Goal: Task Accomplishment & Management: Manage account settings

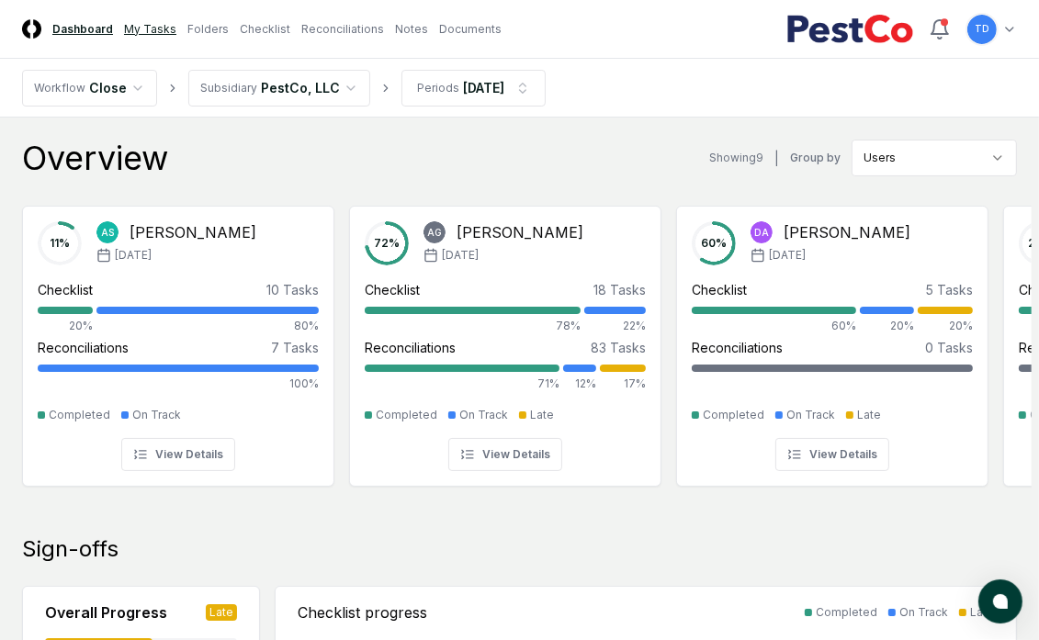
click at [152, 28] on link "My Tasks" at bounding box center [150, 29] width 52 height 17
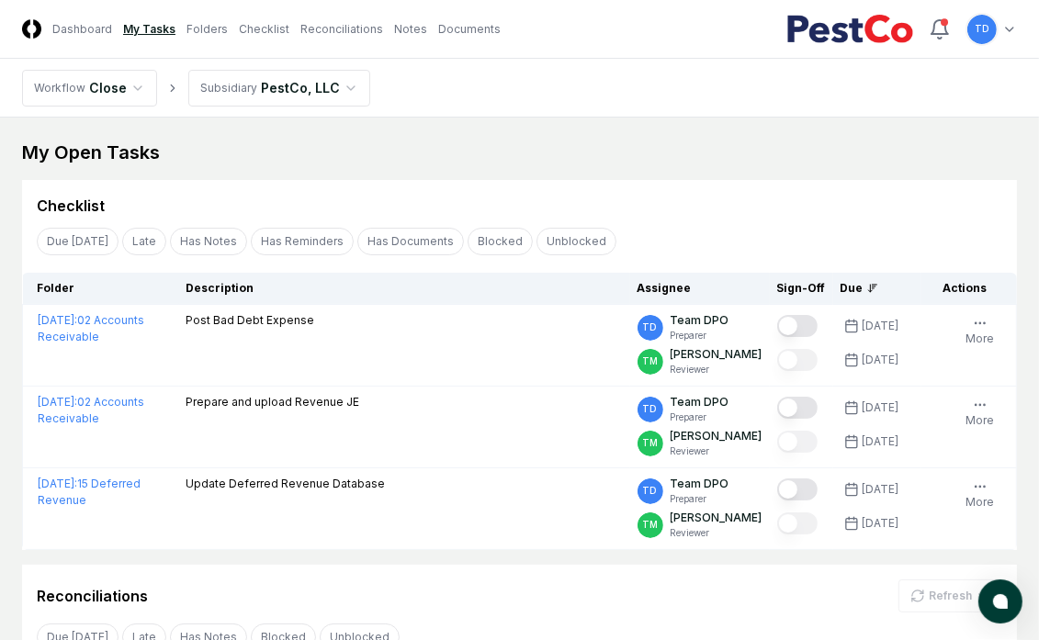
click at [213, 237] on button "Has Notes" at bounding box center [208, 242] width 77 height 28
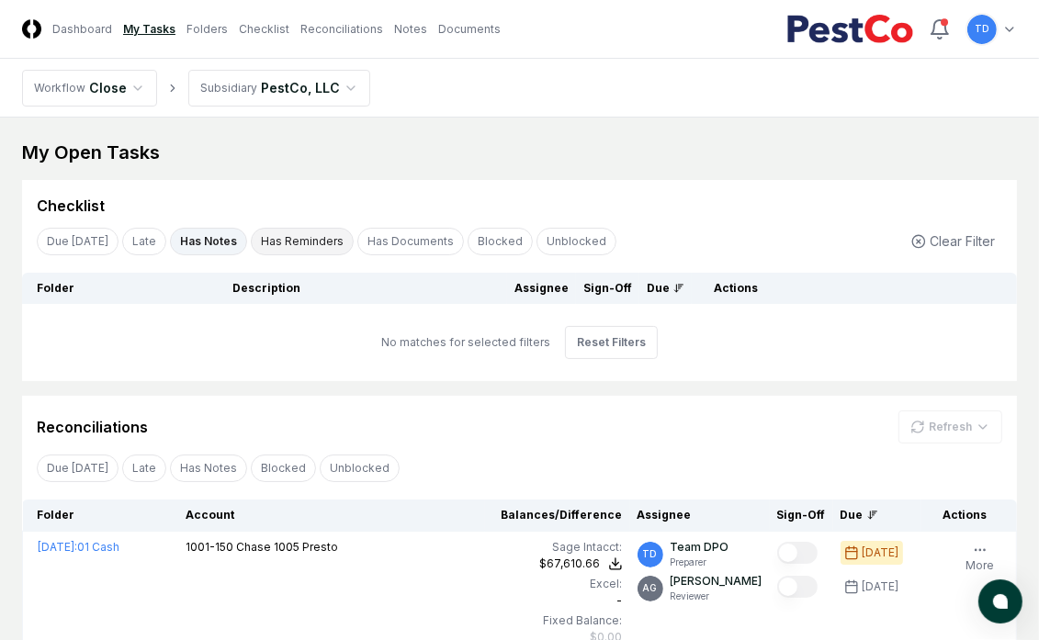
scroll to position [261, 0]
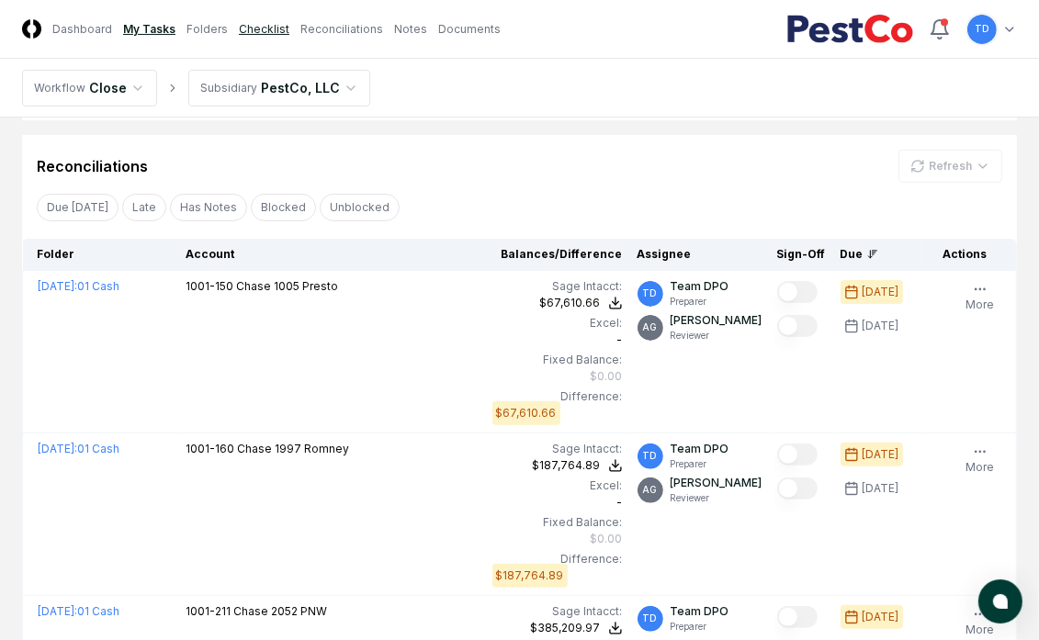
click at [265, 22] on link "Checklist" at bounding box center [264, 29] width 51 height 17
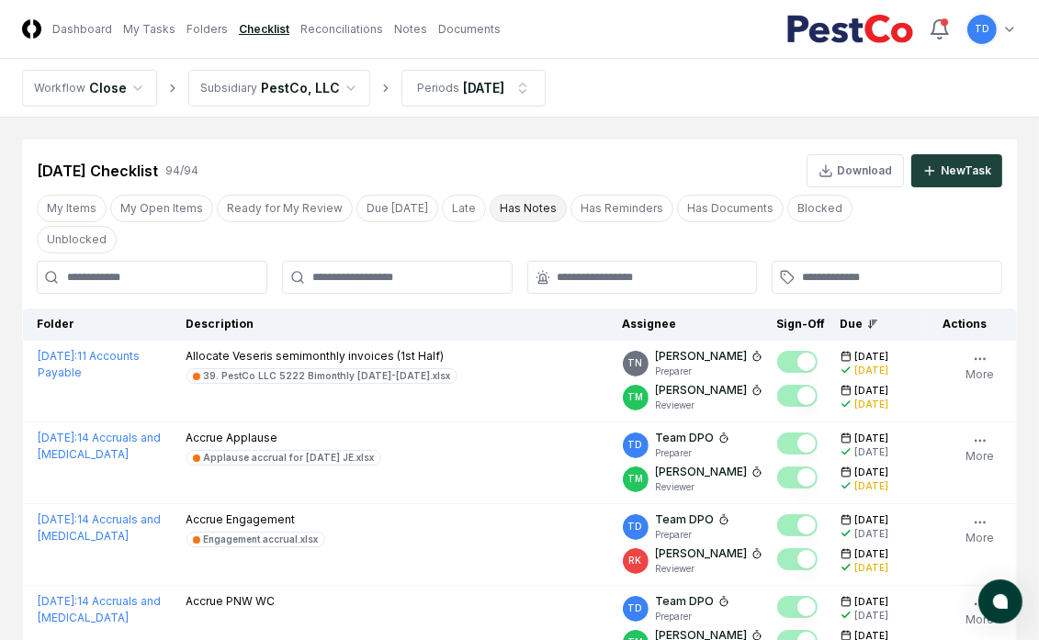
click at [503, 220] on button "Has Notes" at bounding box center [528, 209] width 77 height 28
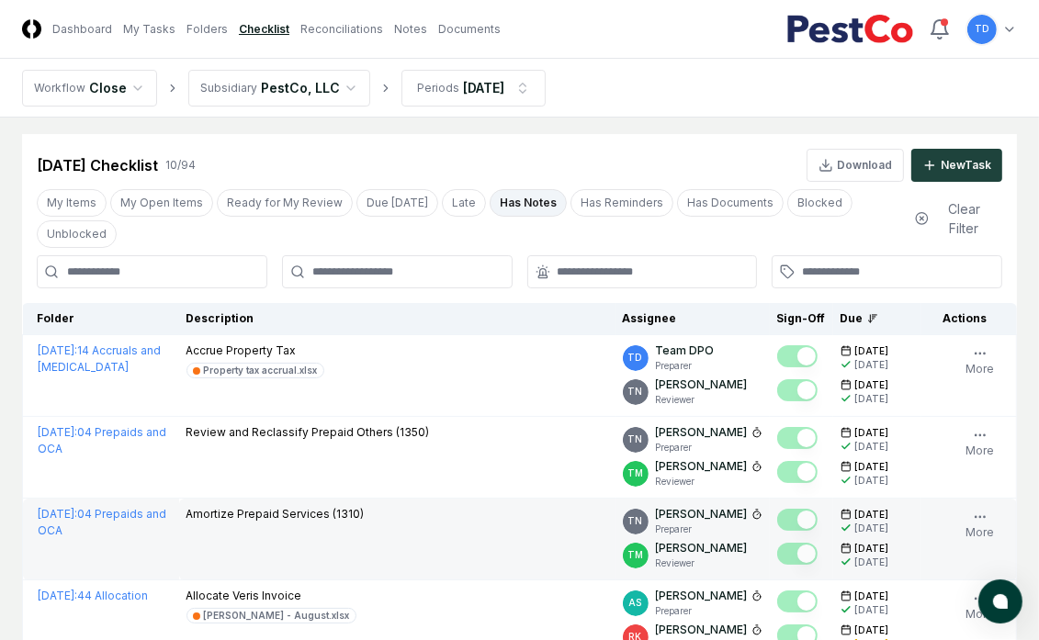
scroll to position [5, 0]
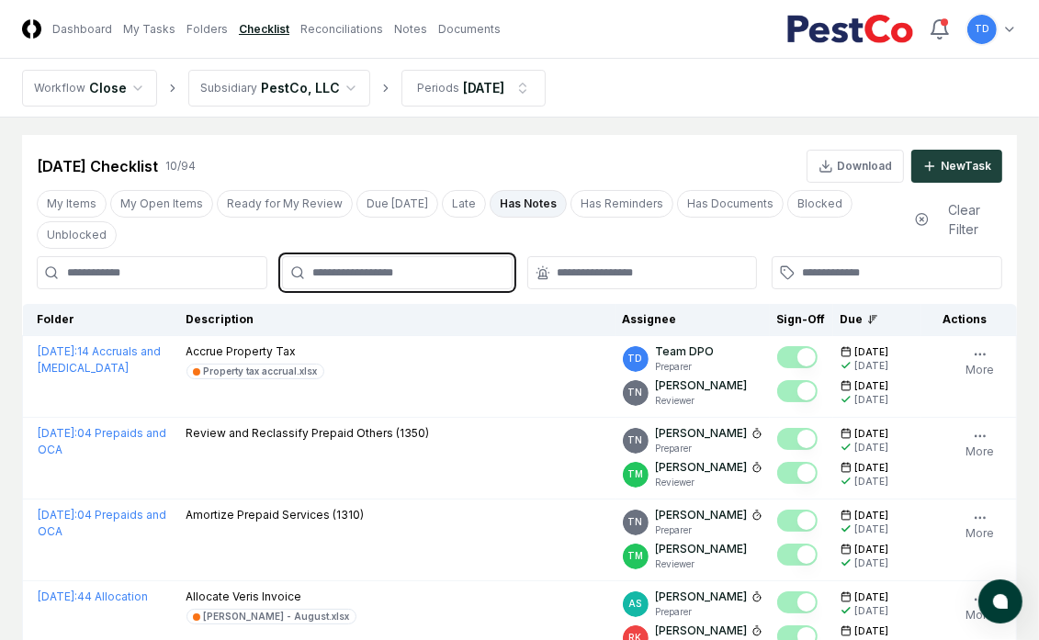
click at [431, 268] on input "text" at bounding box center [406, 273] width 188 height 17
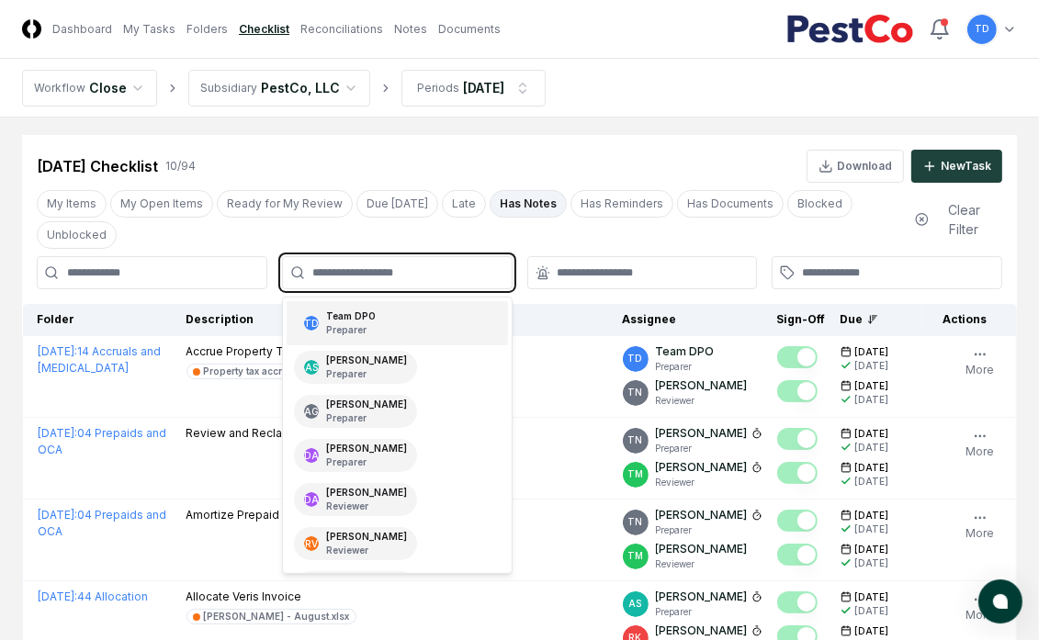
click at [416, 310] on div "TD Team DPO Preparer" at bounding box center [397, 323] width 221 height 44
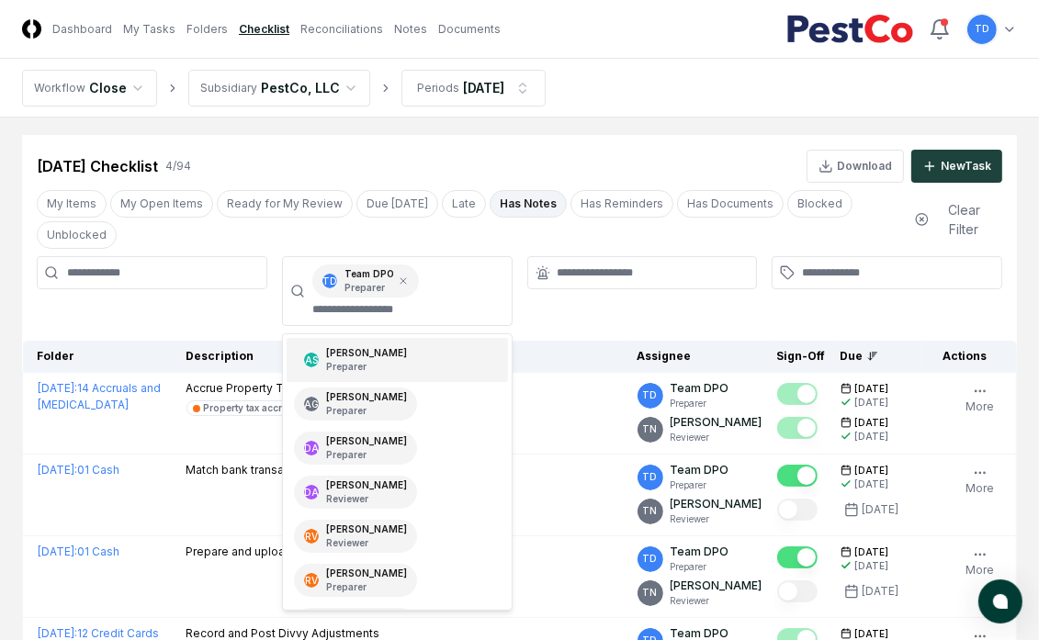
click at [563, 303] on div at bounding box center [642, 291] width 231 height 70
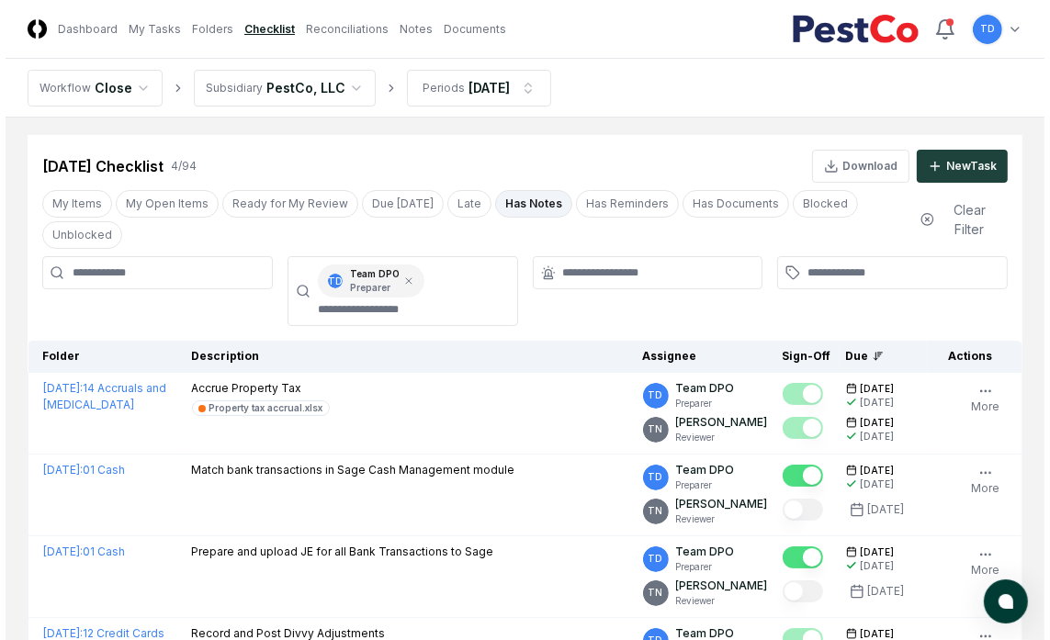
scroll to position [195, 0]
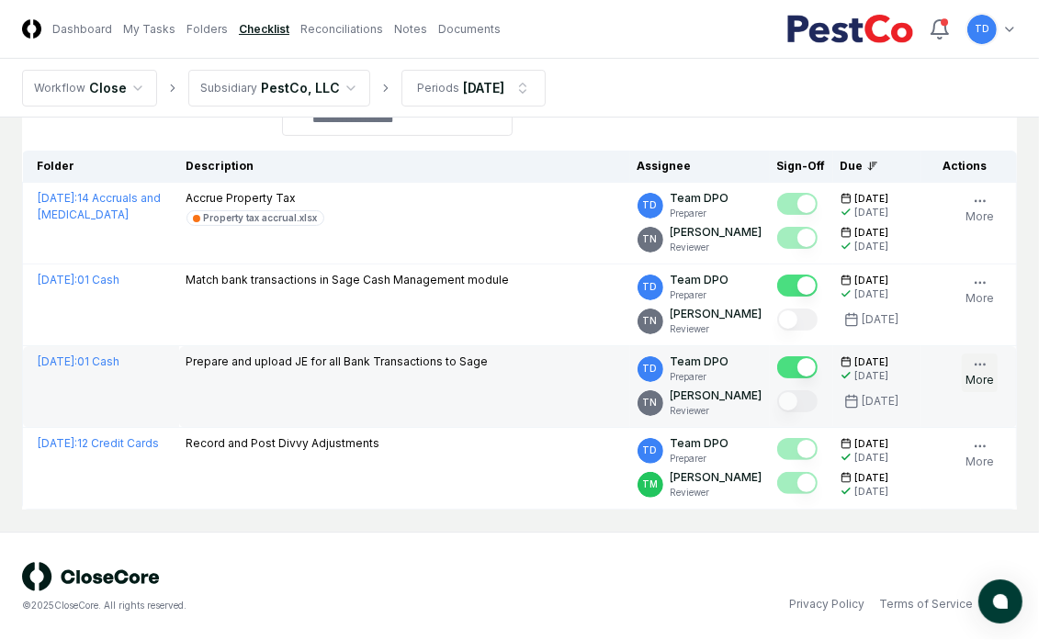
click at [981, 368] on icon "button" at bounding box center [980, 364] width 15 height 15
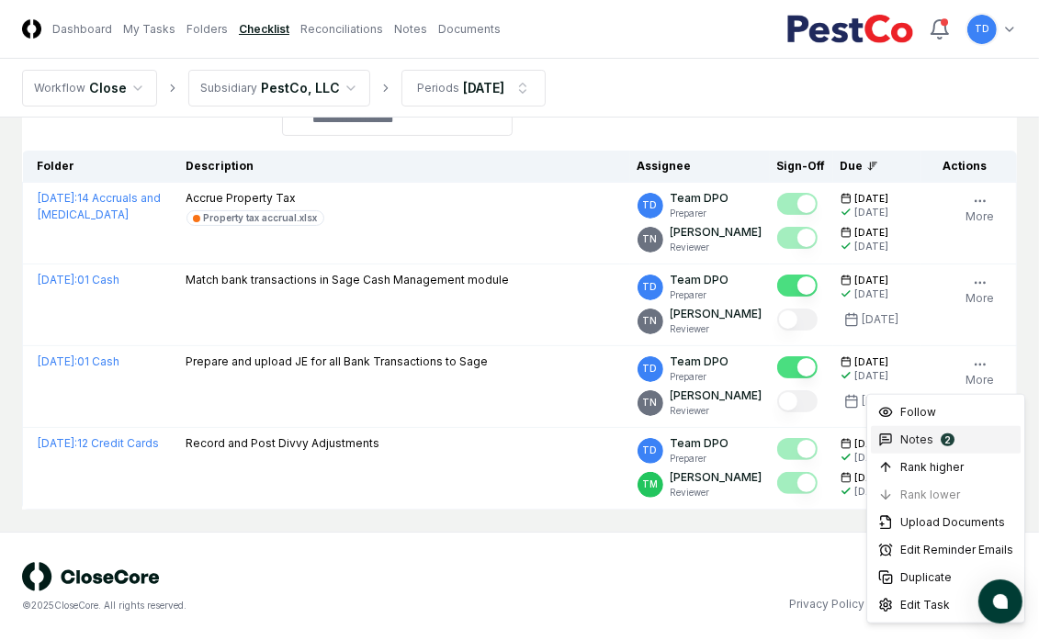
click at [941, 439] on div "2" at bounding box center [948, 440] width 14 height 13
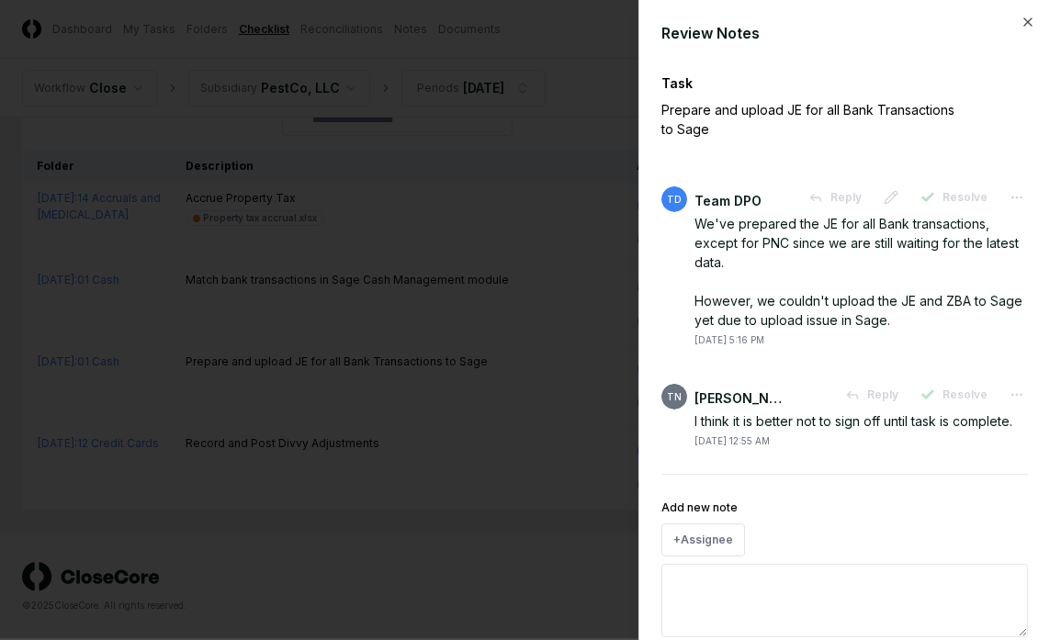
click at [497, 361] on div at bounding box center [525, 320] width 1050 height 640
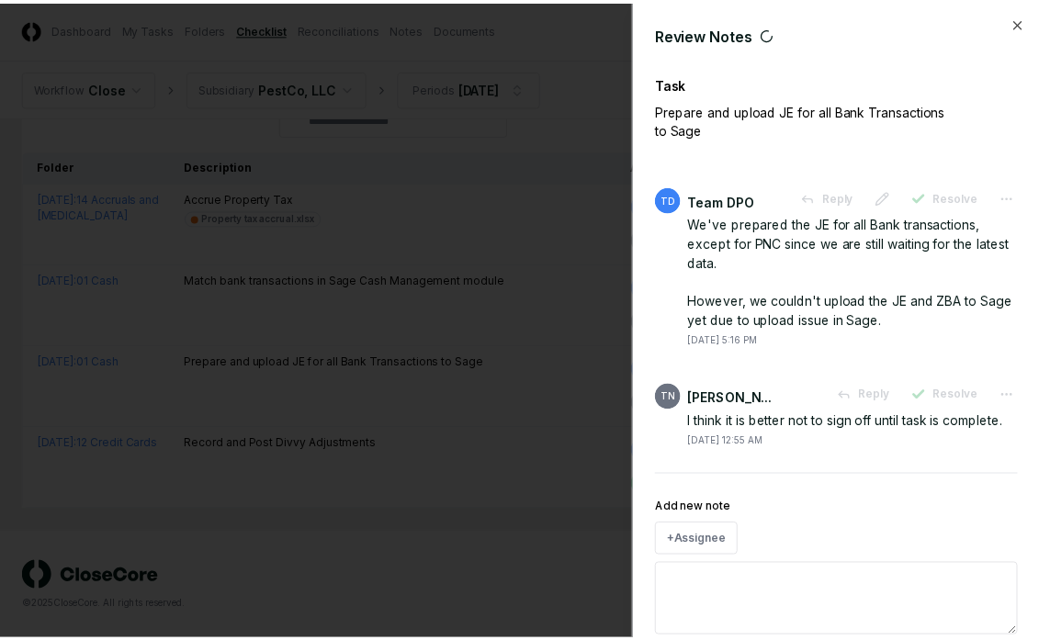
scroll to position [170, 0]
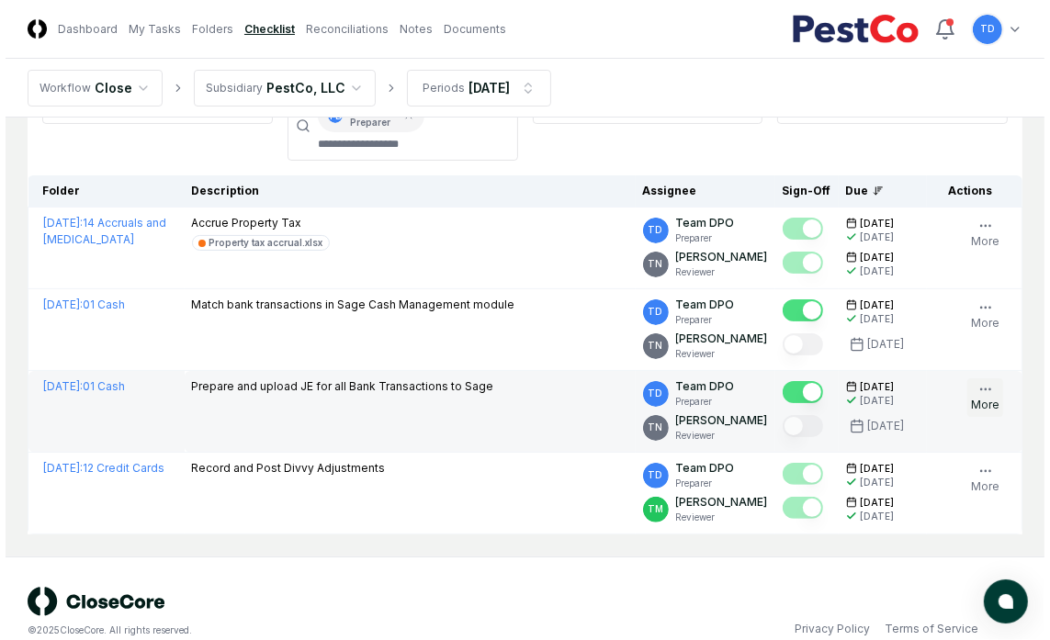
scroll to position [195, 0]
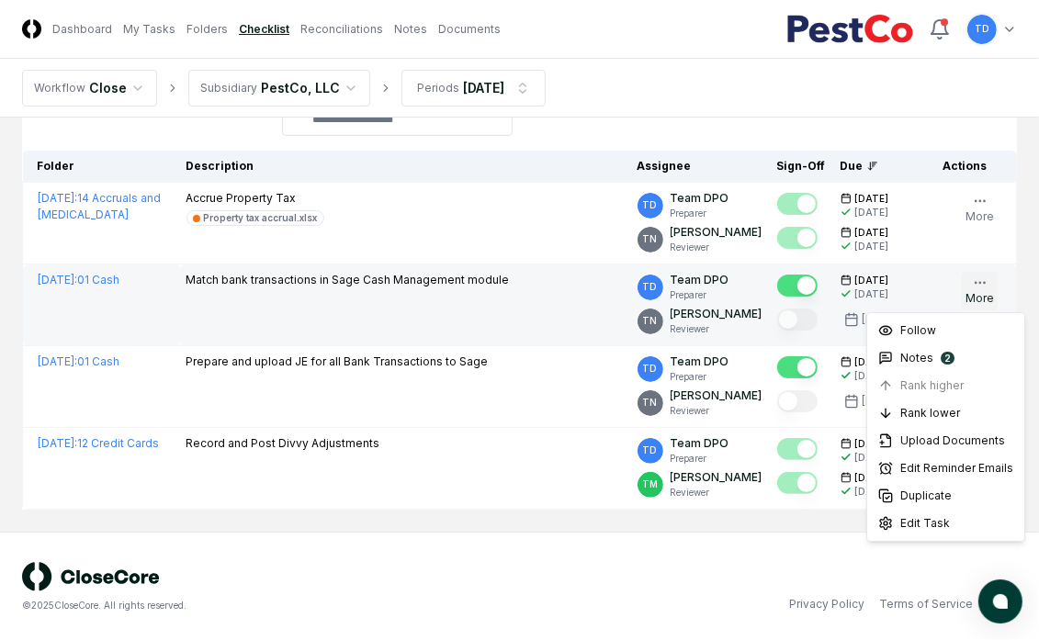
click at [983, 276] on icon "button" at bounding box center [980, 283] width 15 height 15
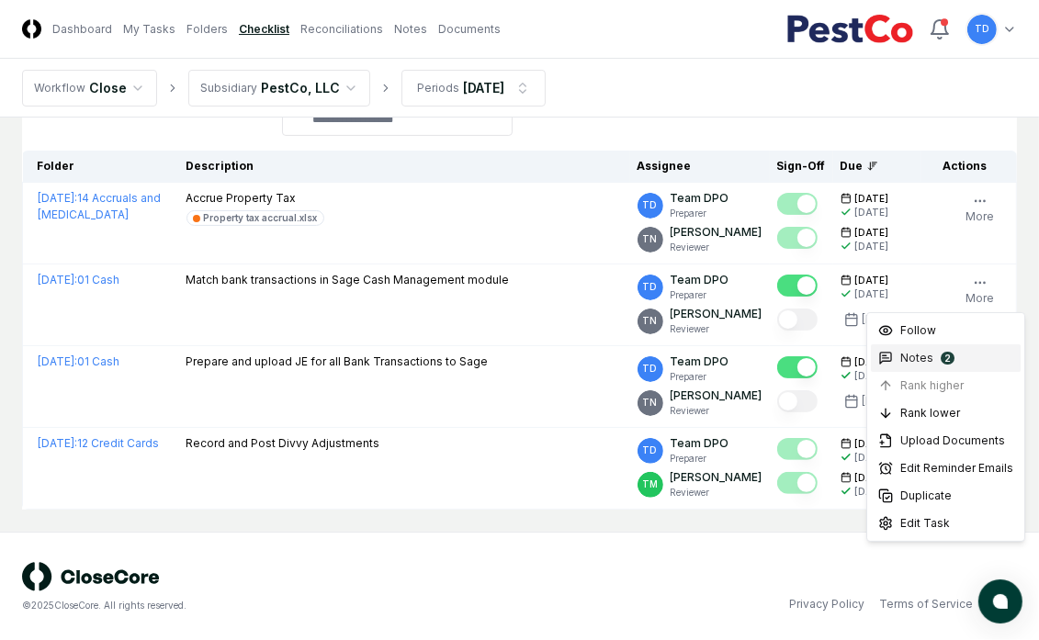
click at [968, 359] on div "Notes 2" at bounding box center [946, 358] width 150 height 28
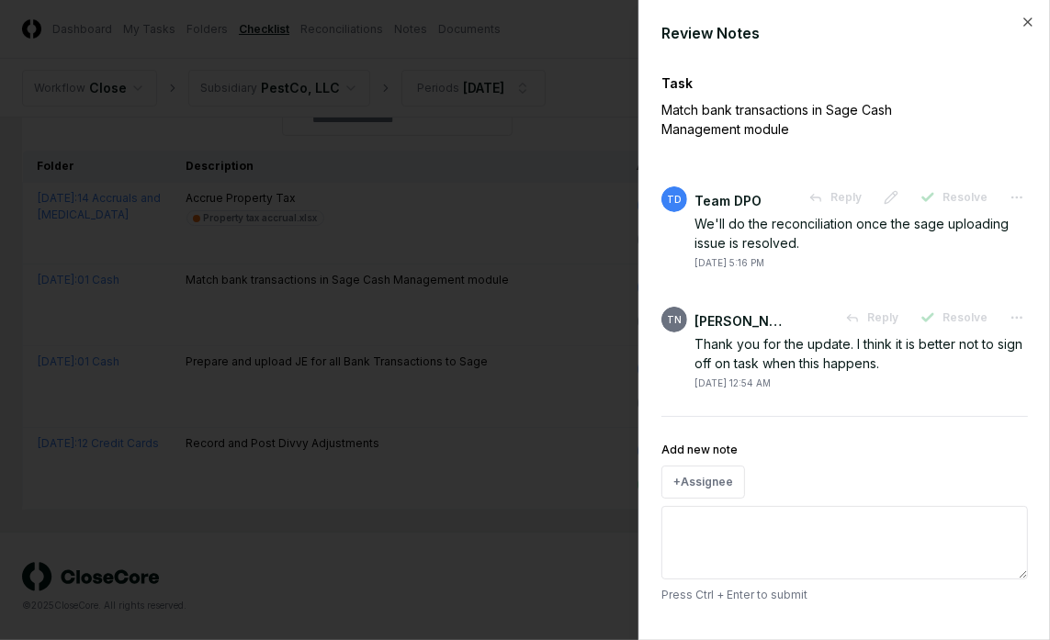
click at [388, 143] on div at bounding box center [525, 320] width 1050 height 640
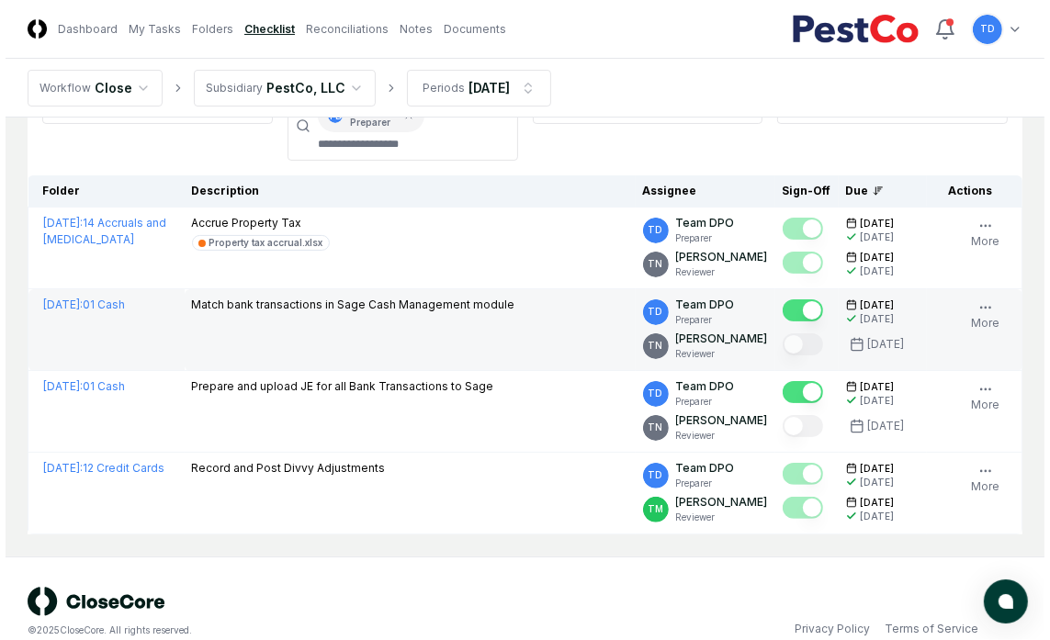
scroll to position [195, 0]
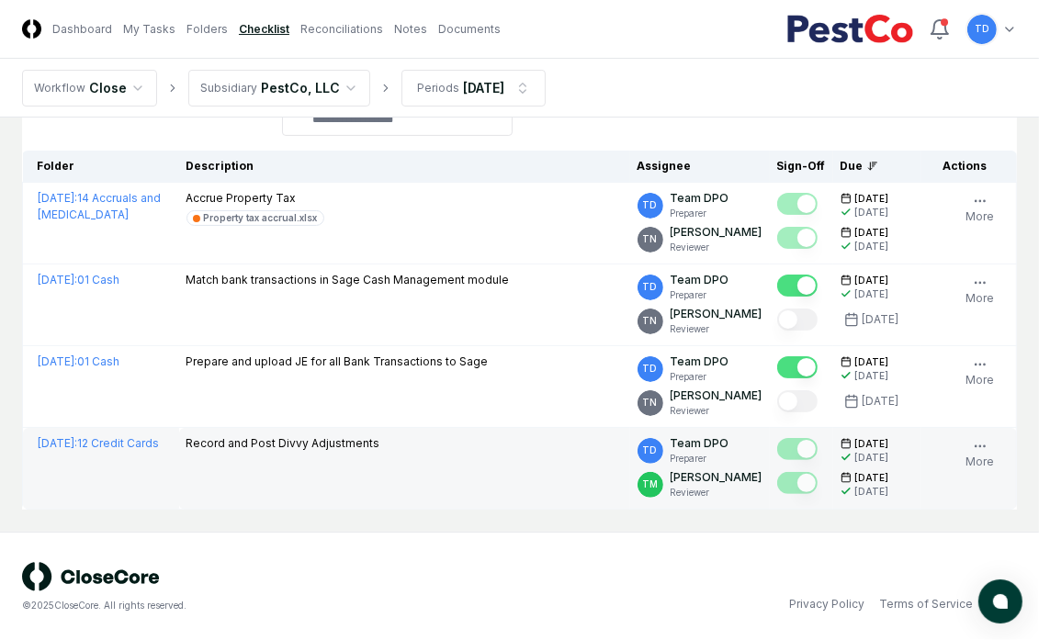
click at [963, 446] on div "Follow 1 Notes Upload Reminder Duplicate Edit Task More" at bounding box center [979, 468] width 65 height 66
click at [969, 447] on button "More" at bounding box center [980, 454] width 36 height 39
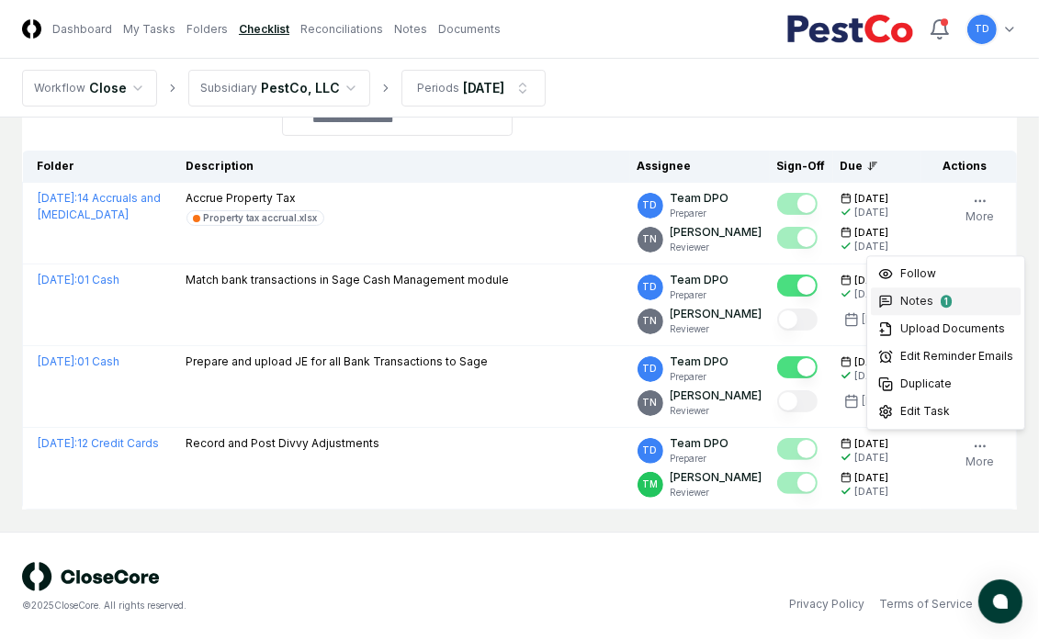
click at [948, 302] on div "1" at bounding box center [946, 301] width 11 height 13
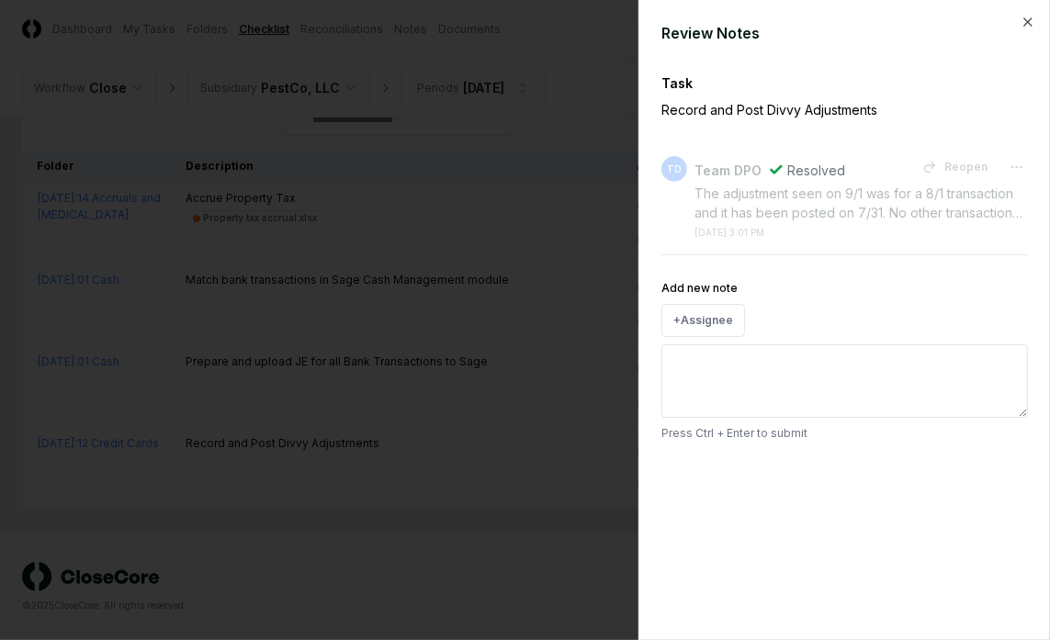
click at [414, 118] on div at bounding box center [525, 320] width 1050 height 640
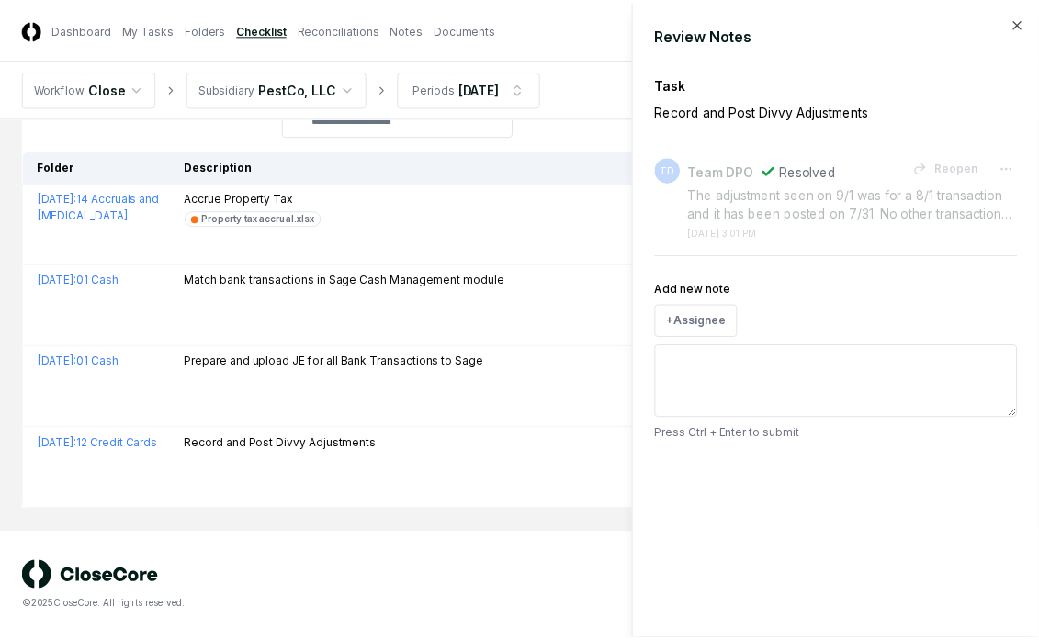
scroll to position [170, 0]
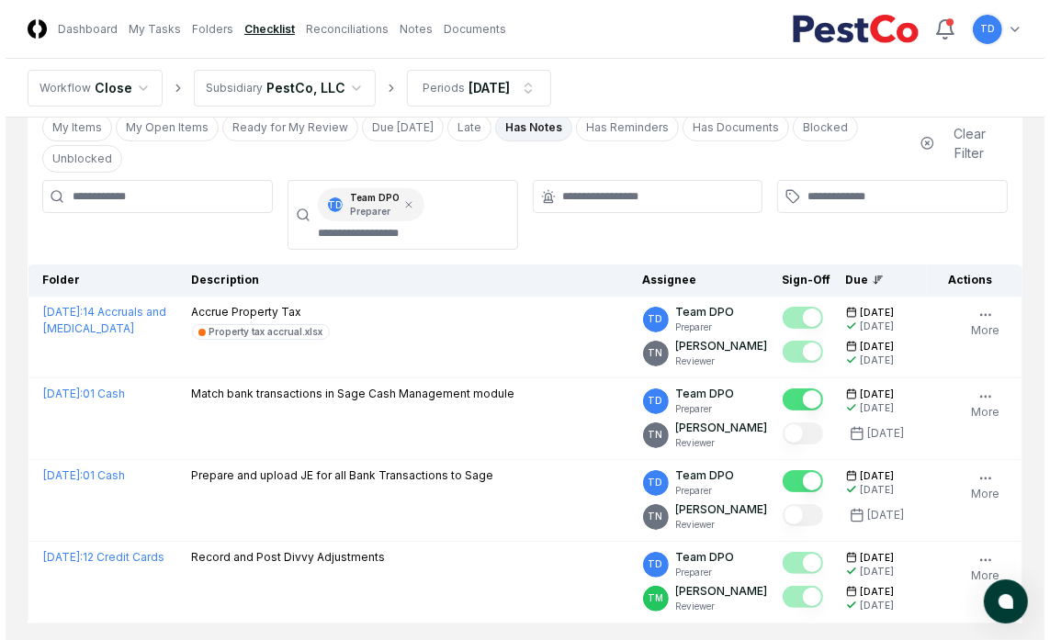
scroll to position [147, 0]
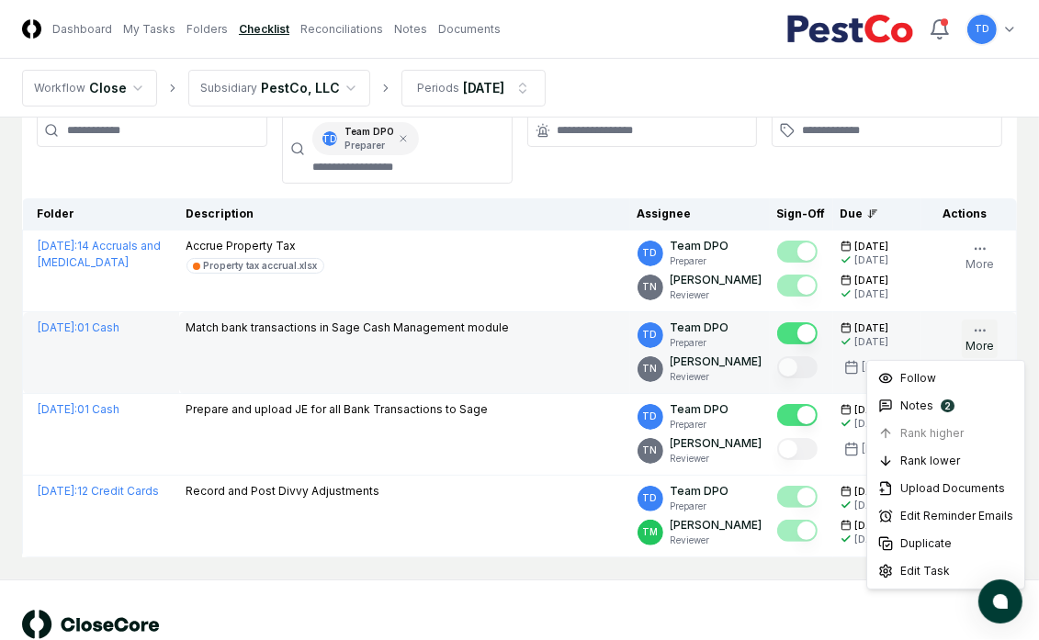
click at [980, 330] on circle "button" at bounding box center [979, 330] width 1 height 1
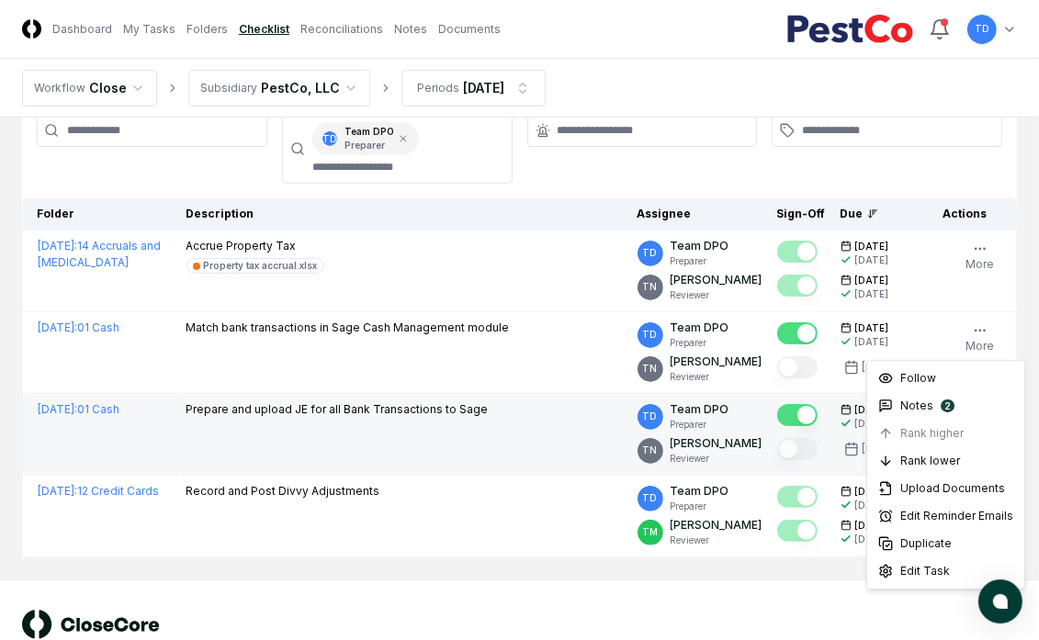
click at [513, 427] on td "Prepare and upload JE for all Bank Transactions to Sage" at bounding box center [404, 435] width 451 height 82
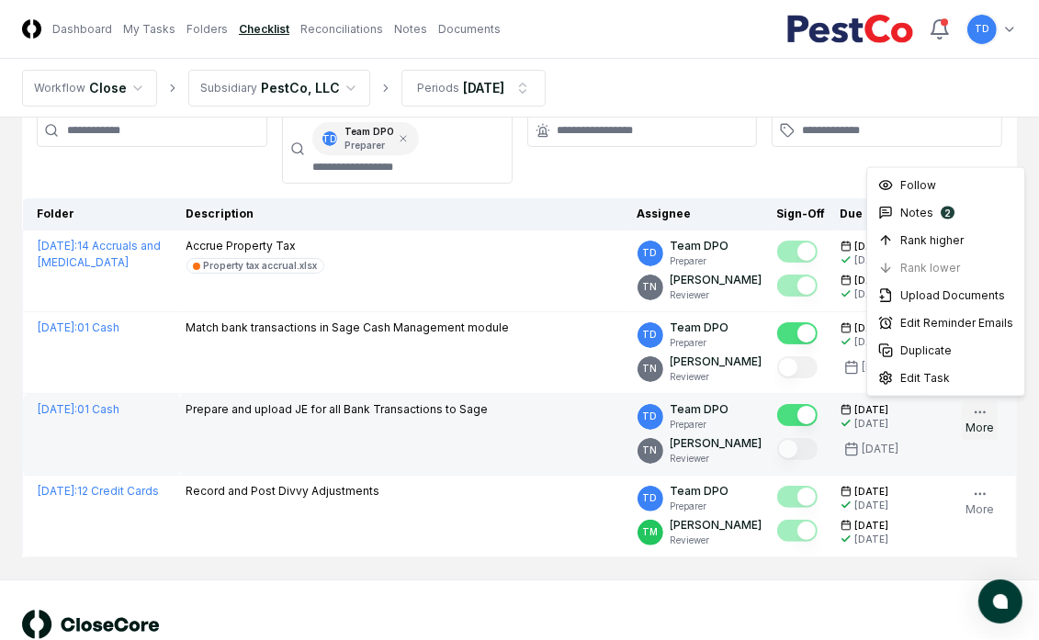
click at [973, 424] on button "More" at bounding box center [980, 420] width 36 height 39
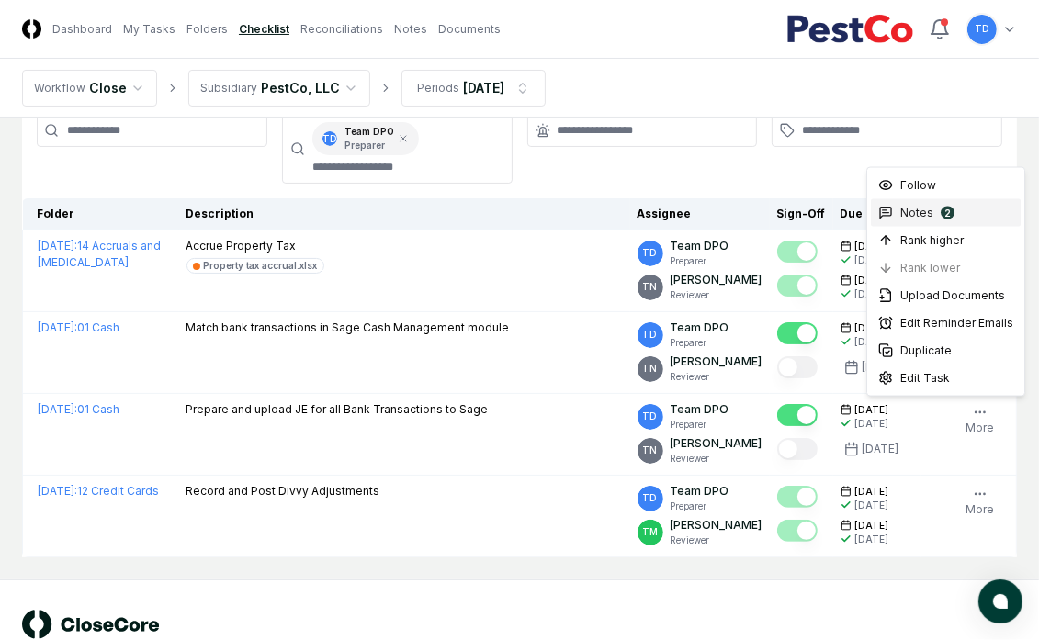
click at [945, 209] on div "2" at bounding box center [948, 213] width 14 height 13
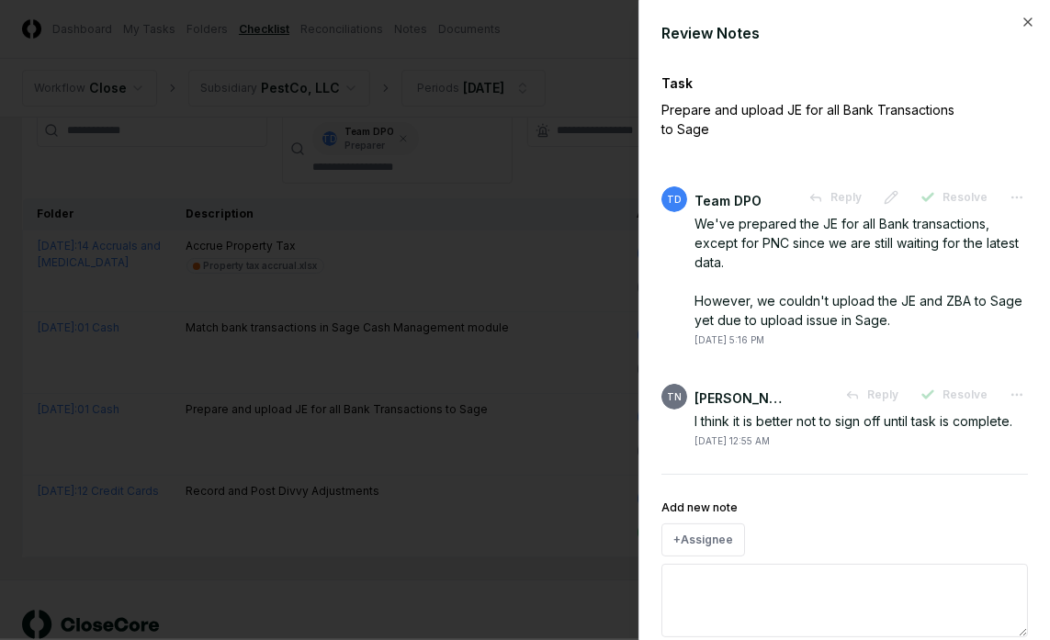
click at [748, 524] on div "Add new note + Assignee Press Ctrl + Enter to submit" at bounding box center [844, 579] width 366 height 164
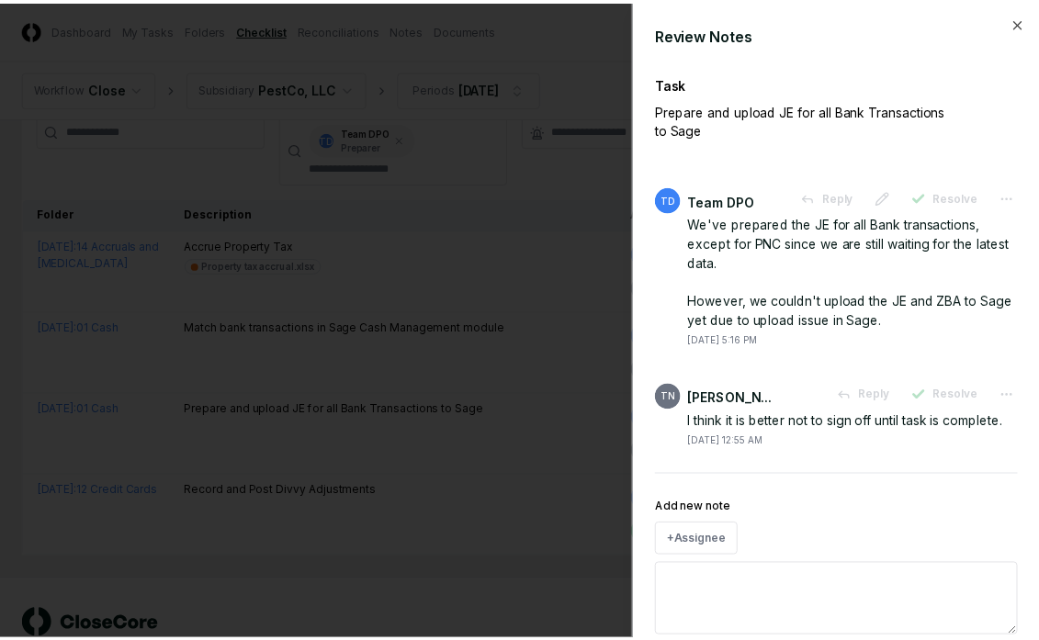
scroll to position [77, 0]
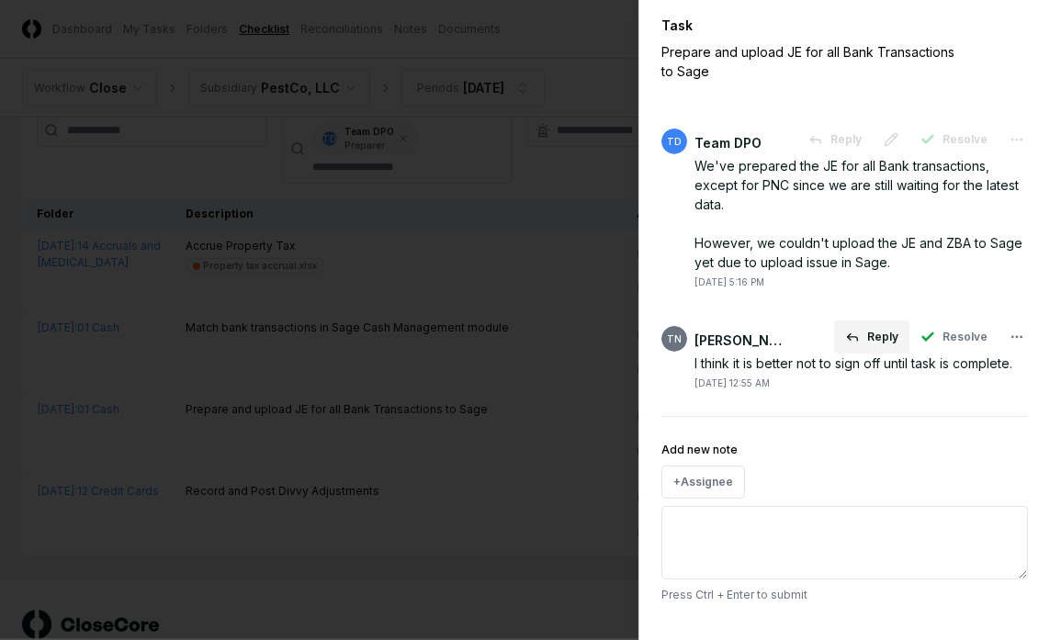
click at [875, 321] on button "Reply" at bounding box center [871, 337] width 75 height 33
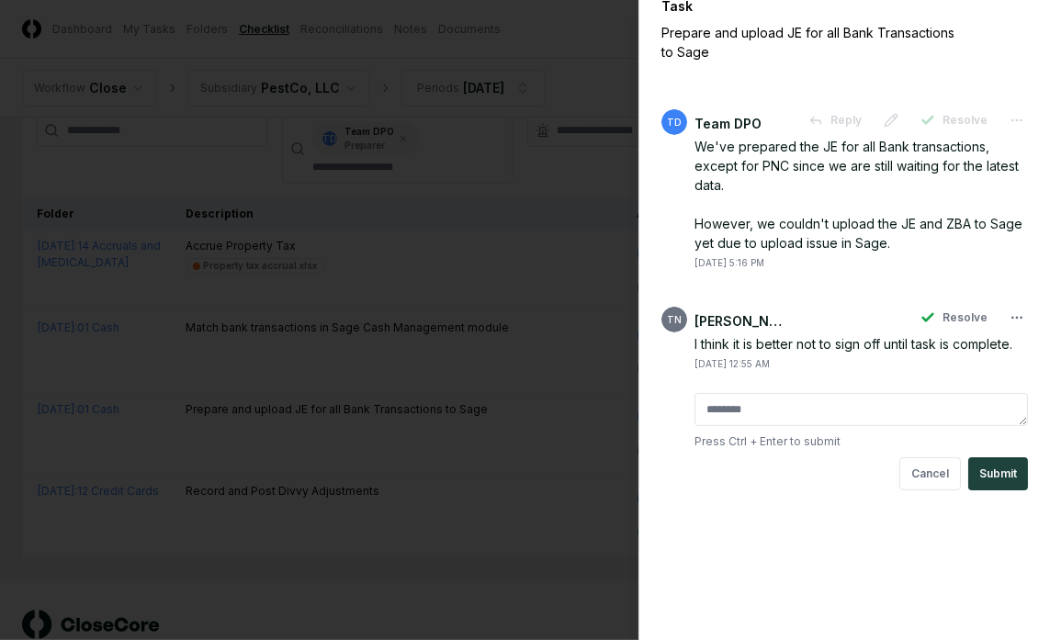
click at [789, 426] on textarea at bounding box center [860, 409] width 333 height 33
type textarea "*"
type textarea "**********"
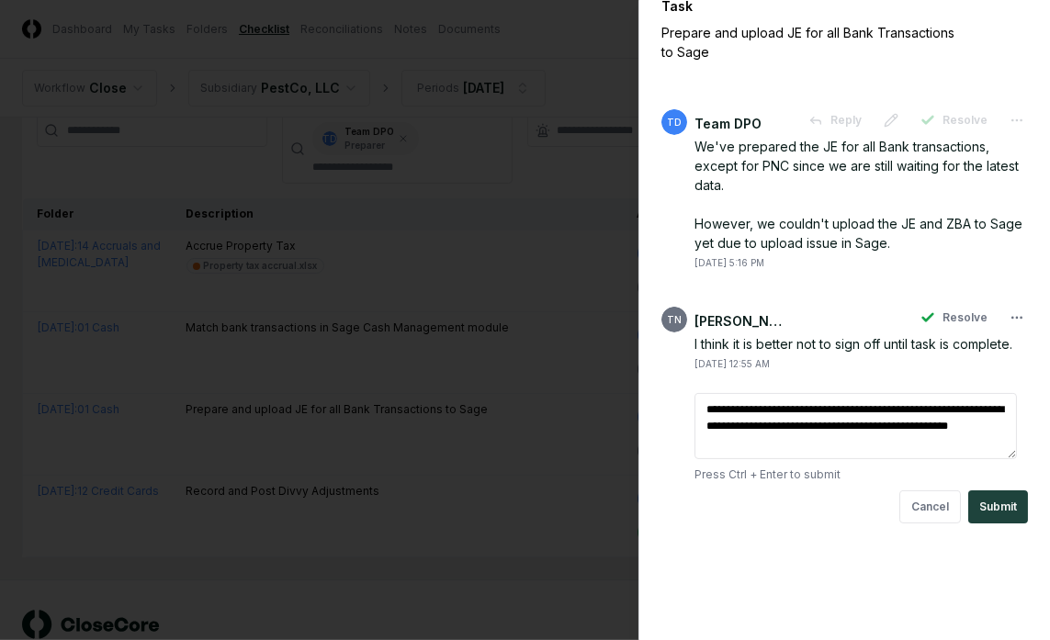
type textarea "*"
type textarea "**********"
click at [1002, 521] on button "Submit" at bounding box center [998, 506] width 60 height 33
type textarea "*"
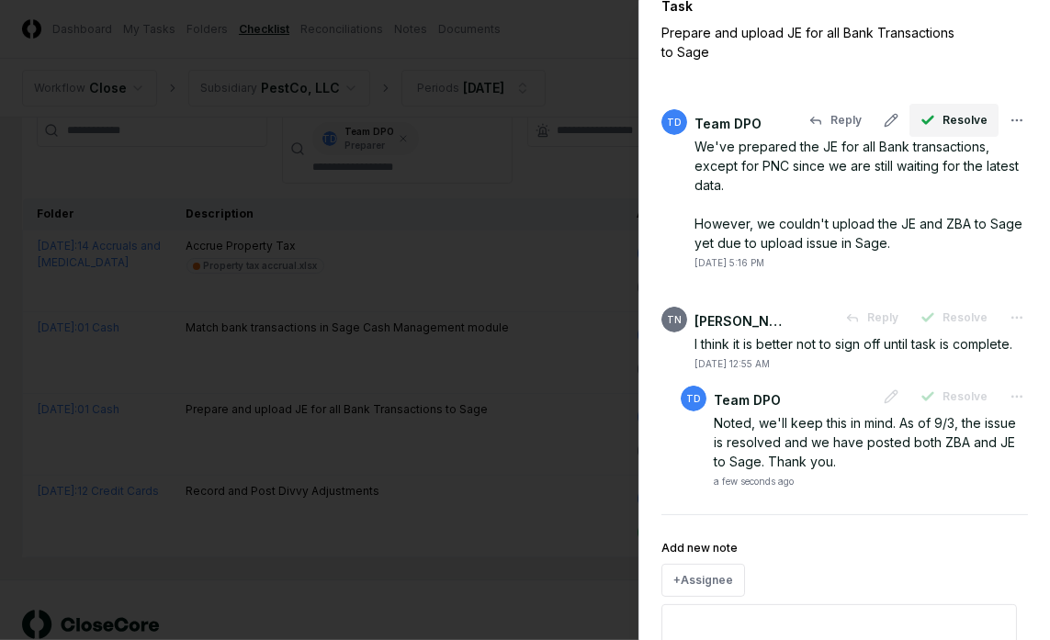
click at [930, 118] on button "Resolve" at bounding box center [953, 120] width 89 height 33
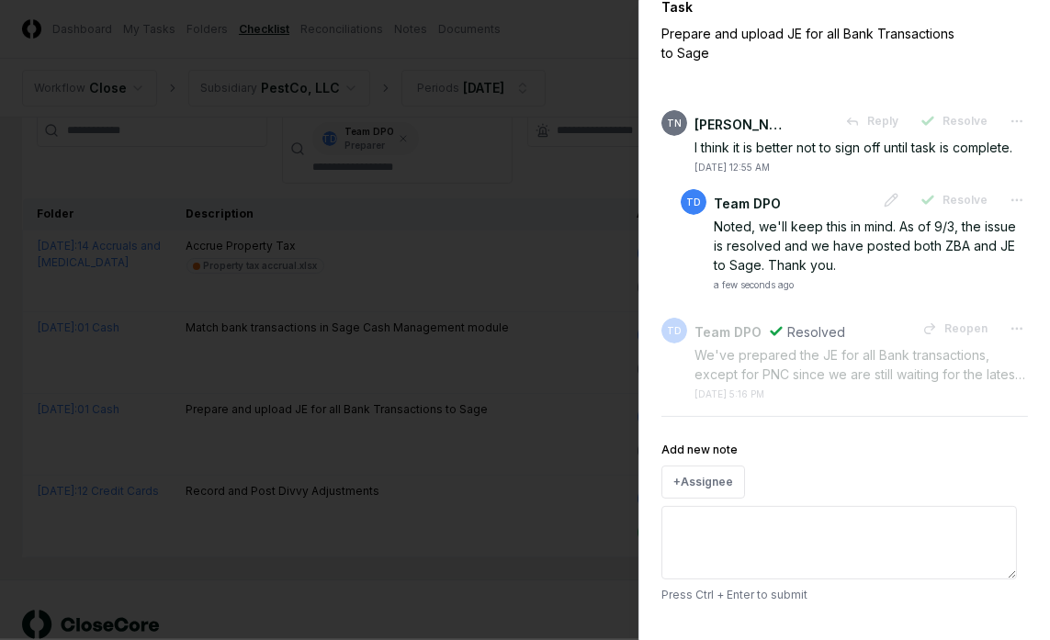
click at [487, 364] on div at bounding box center [525, 320] width 1050 height 640
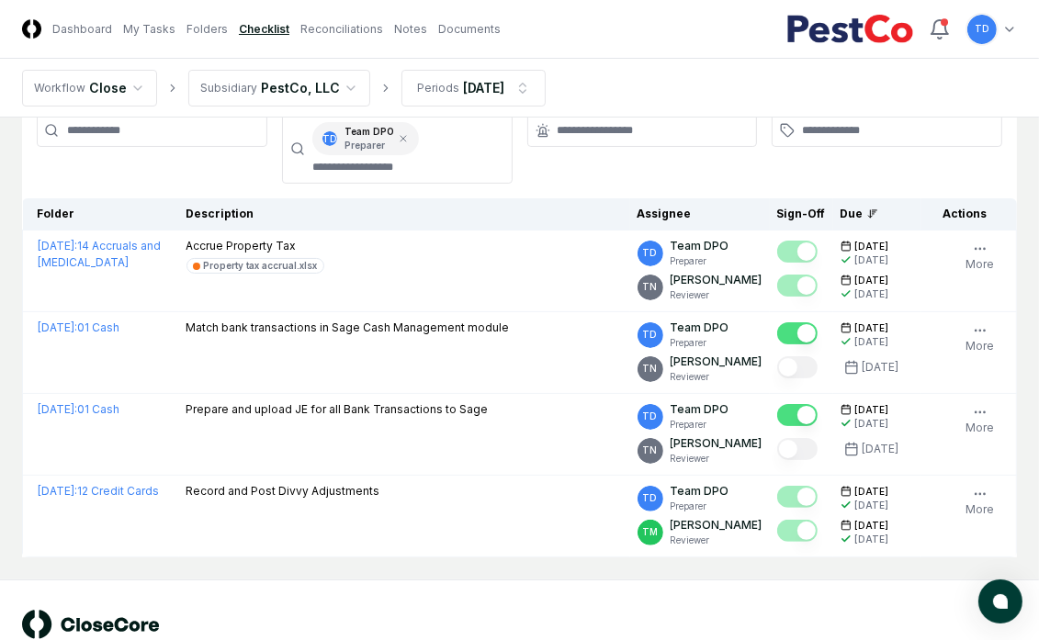
click at [17, 182] on main "Cancel Reassign [DATE] Checklist 4 / 94 Download New Task My Items My Open Item…" at bounding box center [519, 275] width 1039 height 609
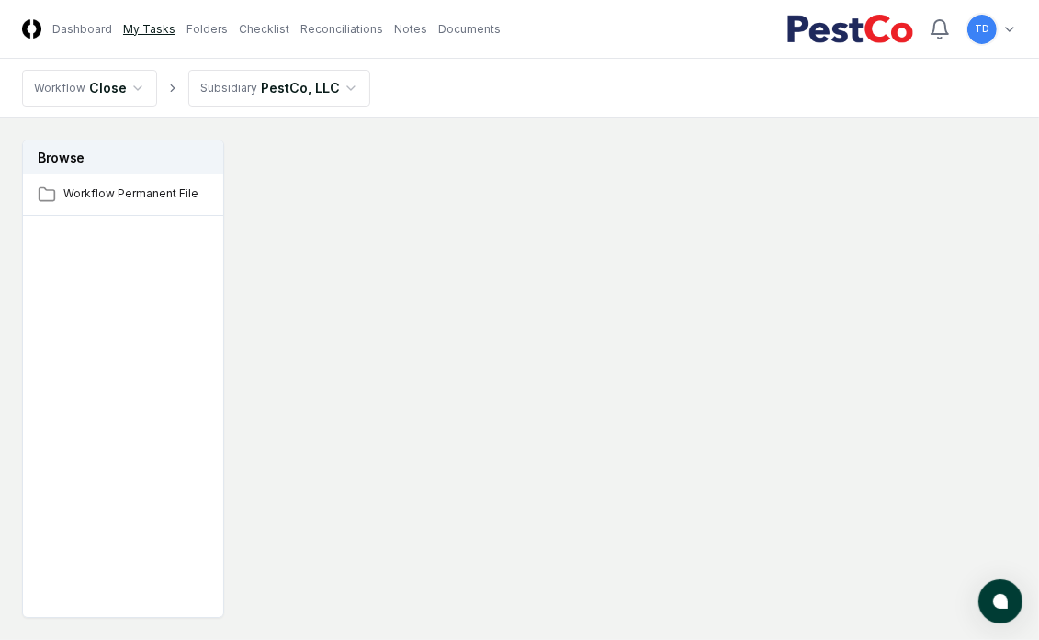
click at [162, 28] on link "My Tasks" at bounding box center [149, 29] width 52 height 17
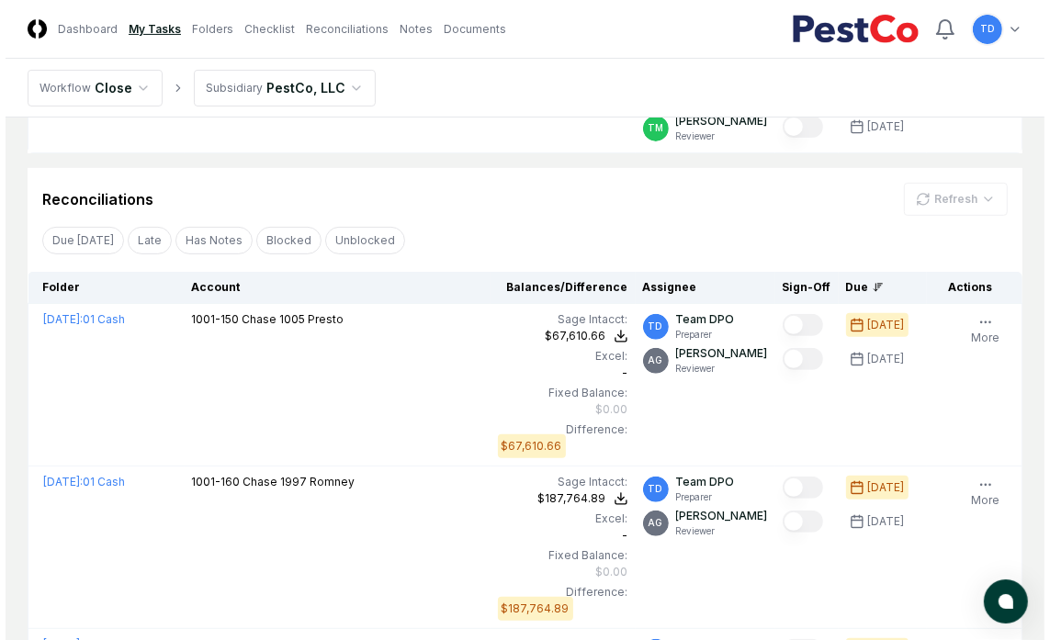
scroll to position [397, 0]
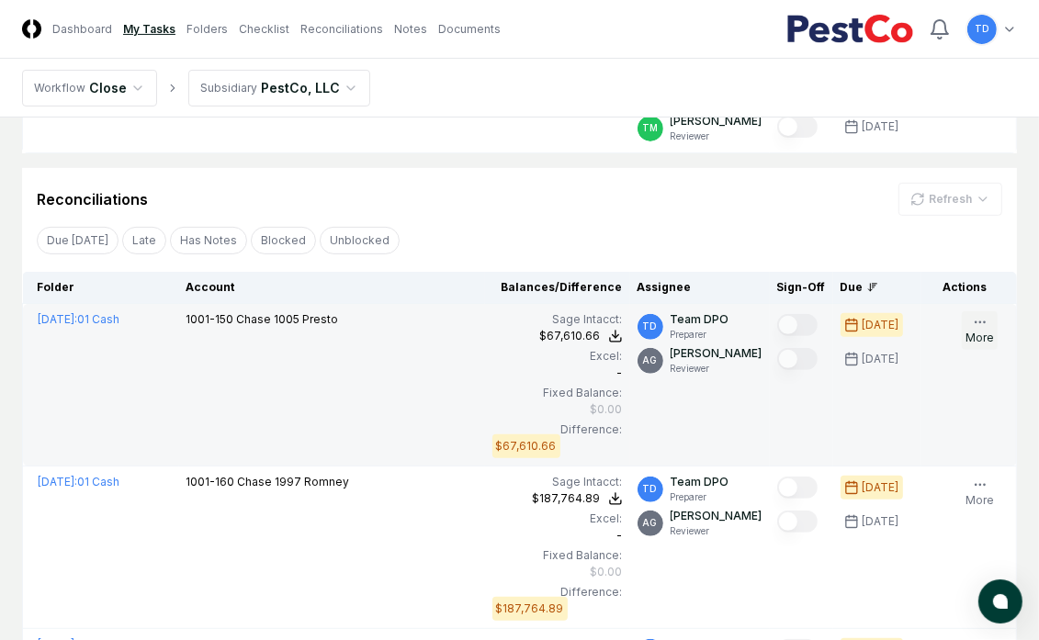
click at [977, 334] on button "More" at bounding box center [980, 330] width 36 height 39
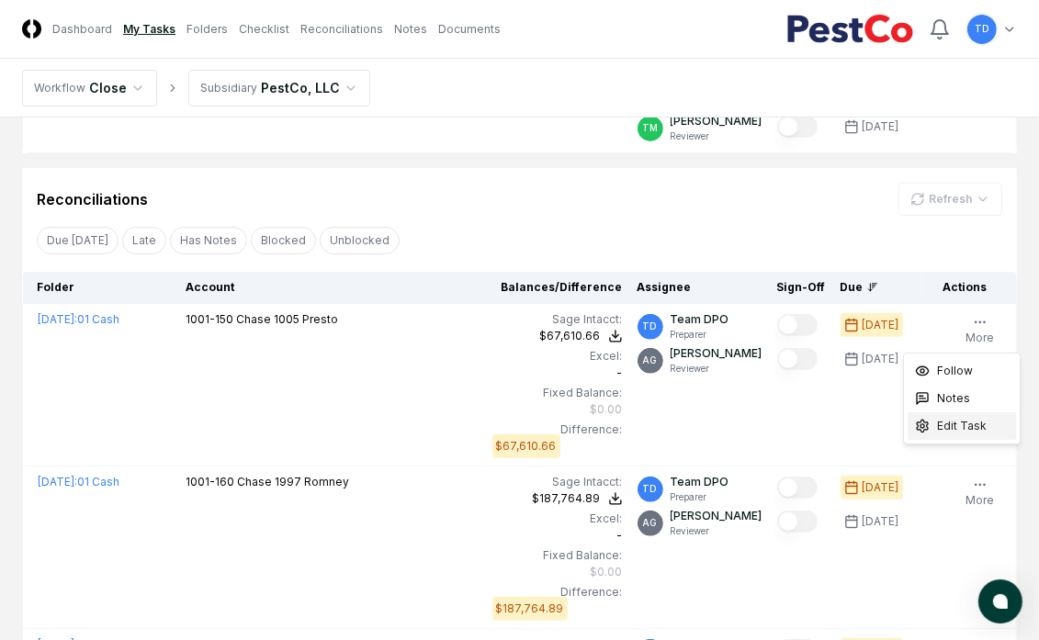
click at [977, 422] on span "Edit Task" at bounding box center [962, 426] width 50 height 17
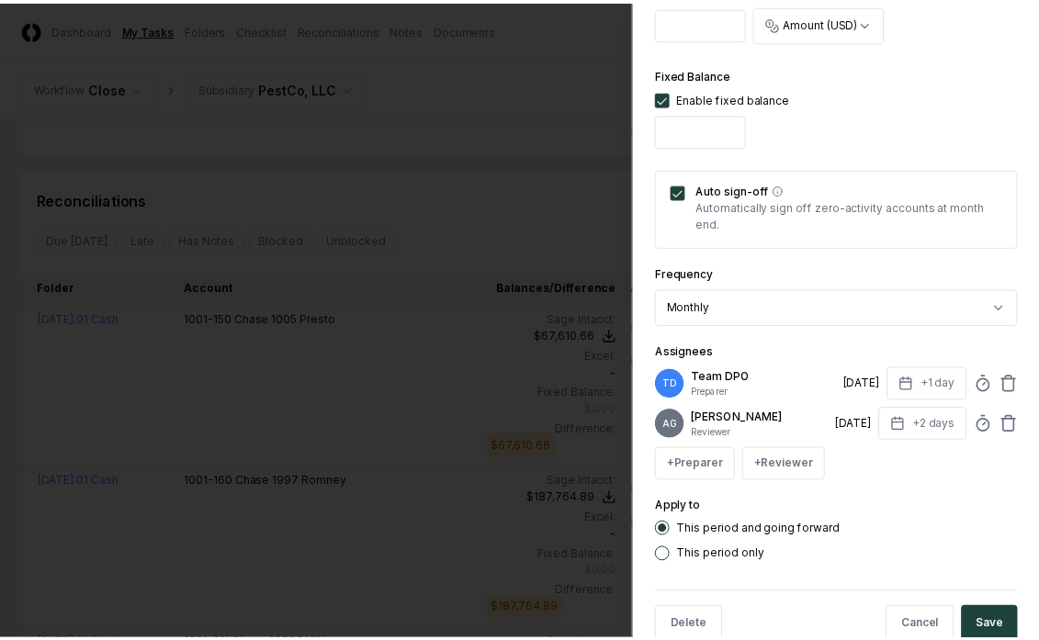
scroll to position [673, 0]
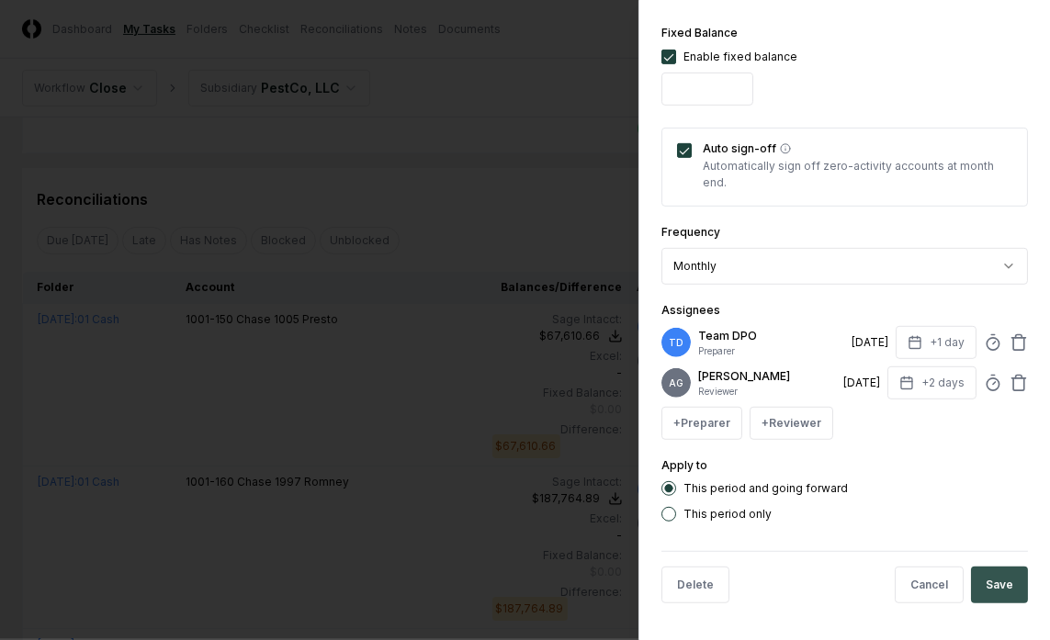
click at [987, 578] on button "Save" at bounding box center [999, 585] width 57 height 37
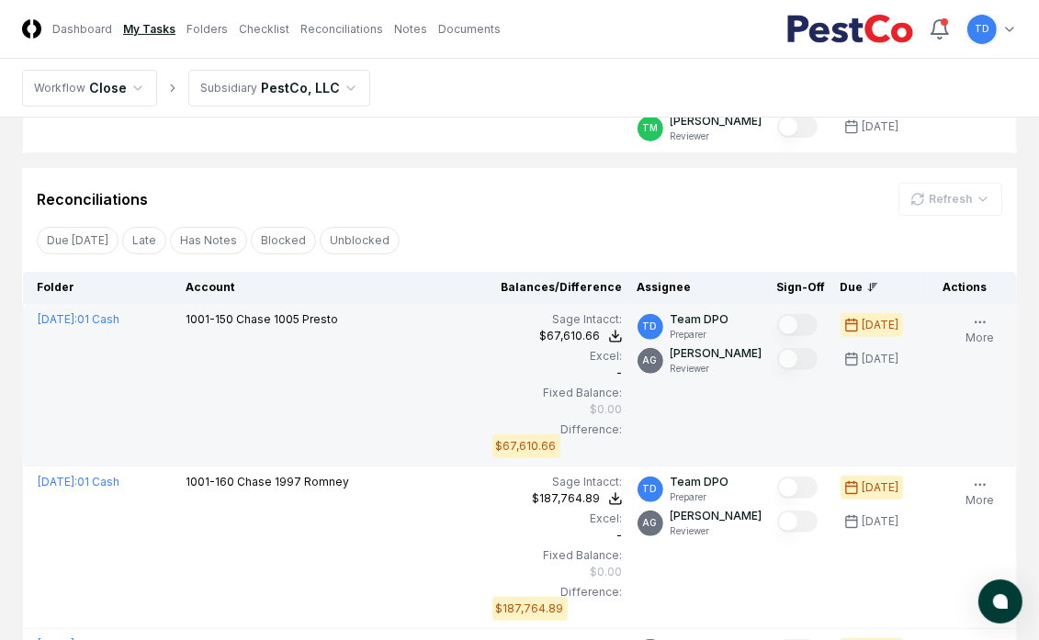
click at [549, 432] on div "Difference:" at bounding box center [557, 430] width 130 height 17
click at [496, 438] on div "$67,610.66" at bounding box center [526, 446] width 61 height 17
click at [573, 445] on div "$67,610.66" at bounding box center [557, 448] width 130 height 20
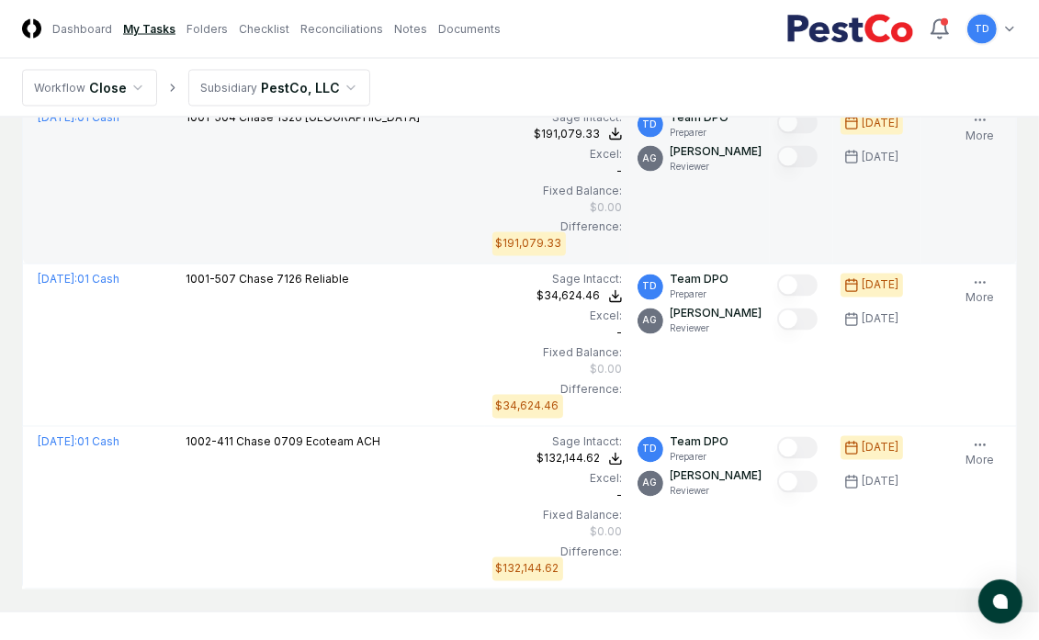
click at [591, 208] on div "$0.00" at bounding box center [607, 207] width 32 height 17
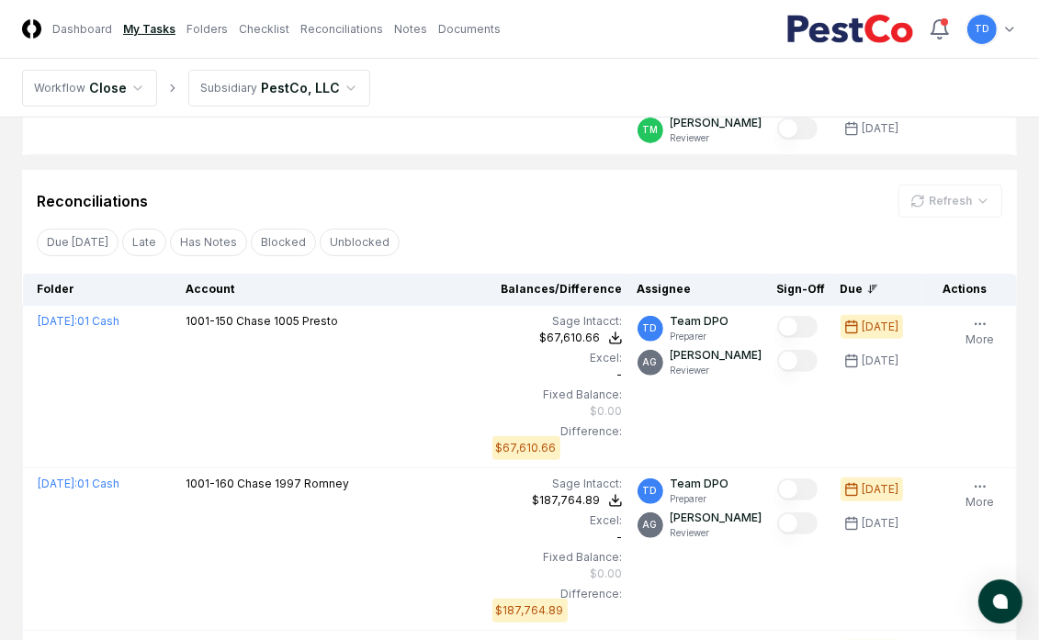
scroll to position [0, 0]
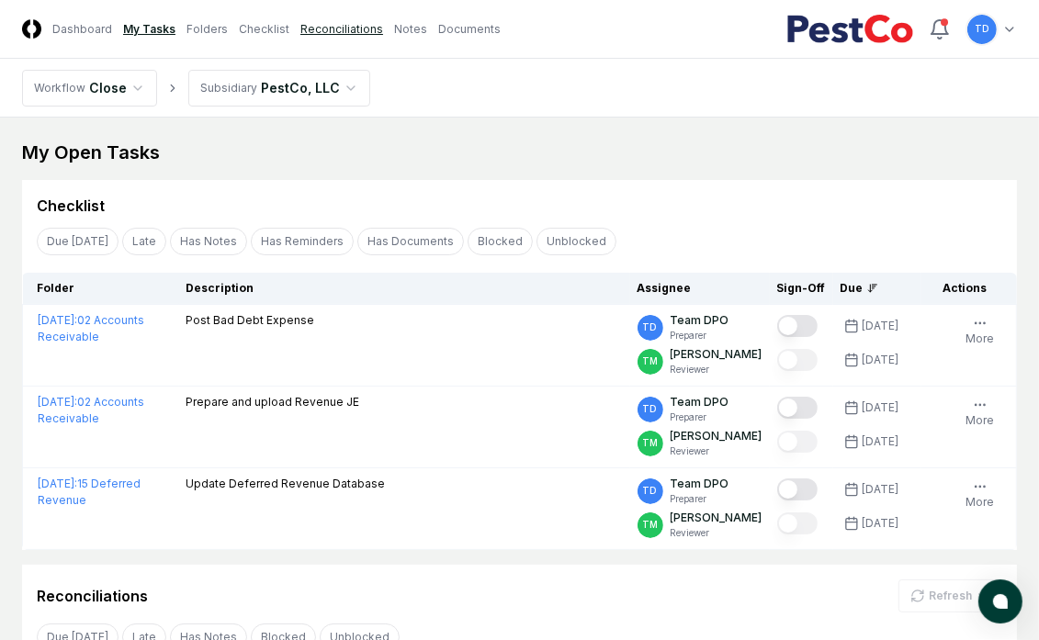
click at [328, 28] on link "Reconciliations" at bounding box center [341, 29] width 83 height 17
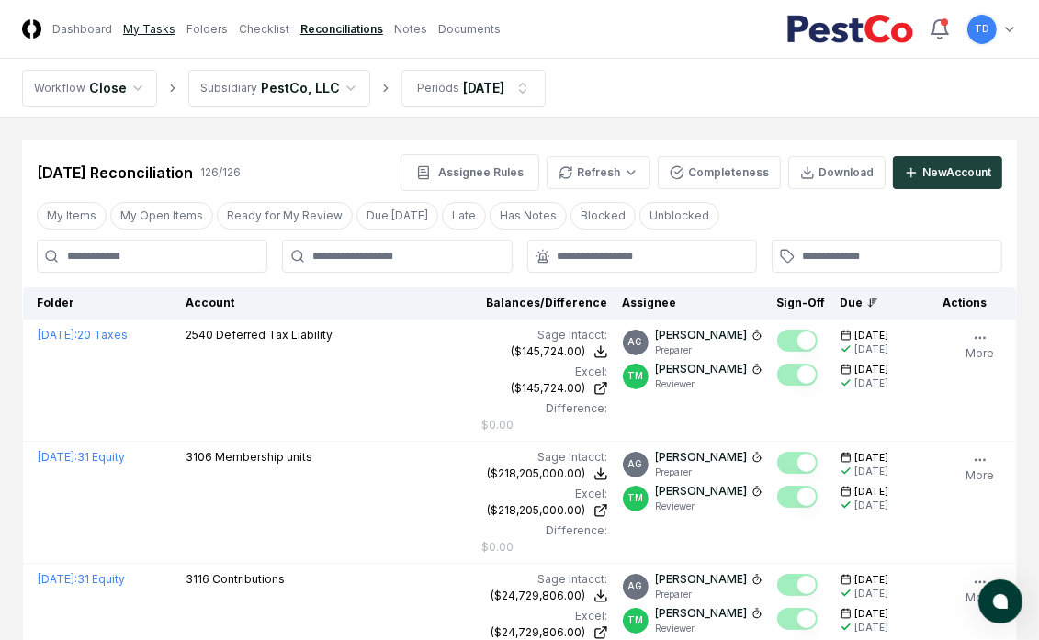
click at [124, 22] on link "My Tasks" at bounding box center [149, 29] width 52 height 17
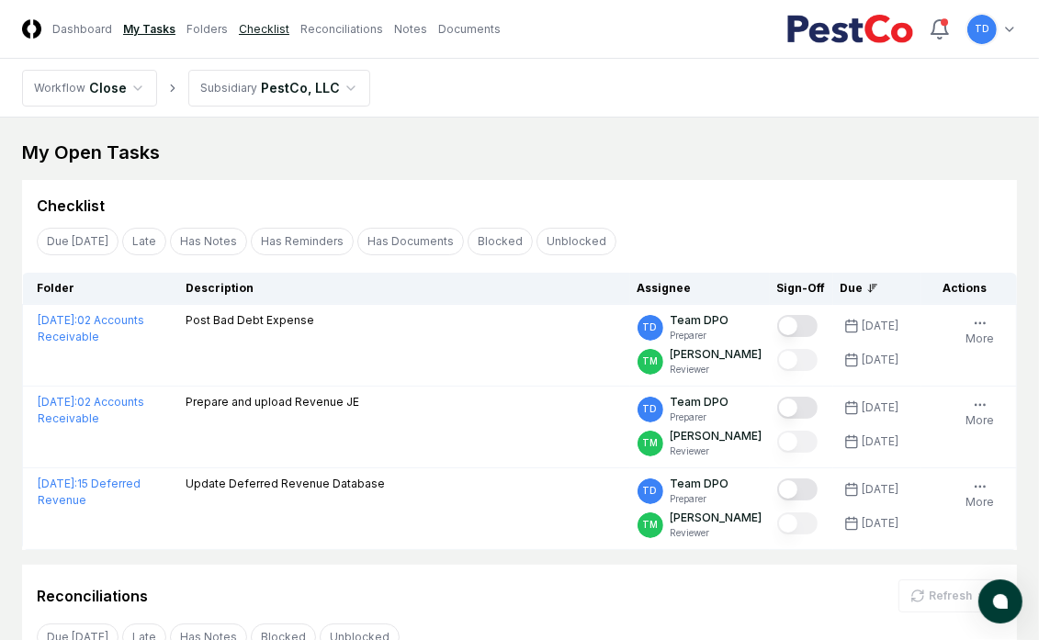
click at [251, 25] on link "Checklist" at bounding box center [264, 29] width 51 height 17
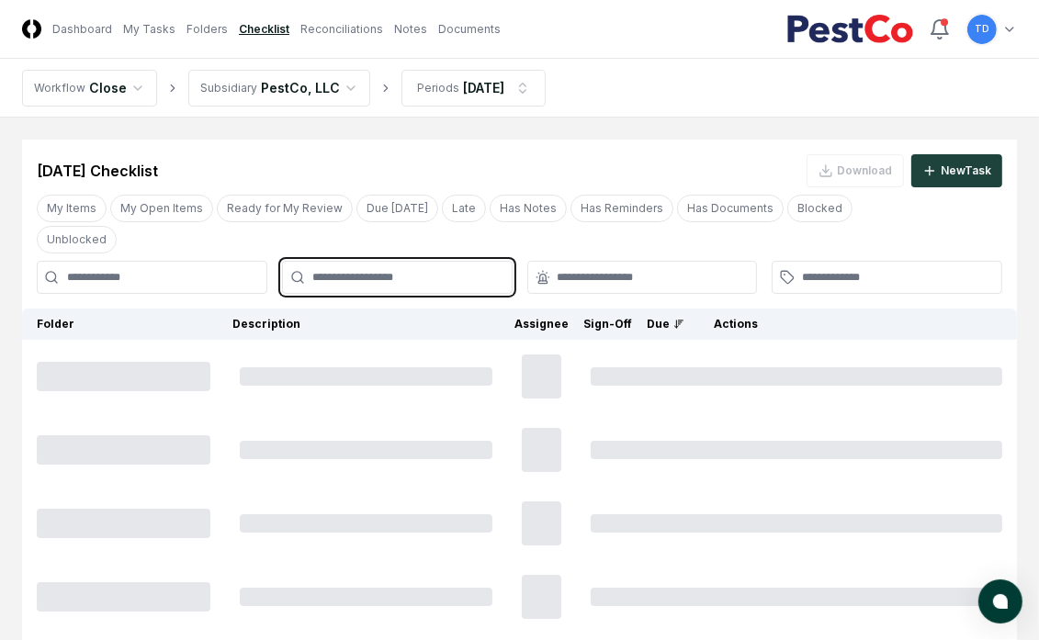
click at [454, 269] on input "text" at bounding box center [406, 277] width 188 height 17
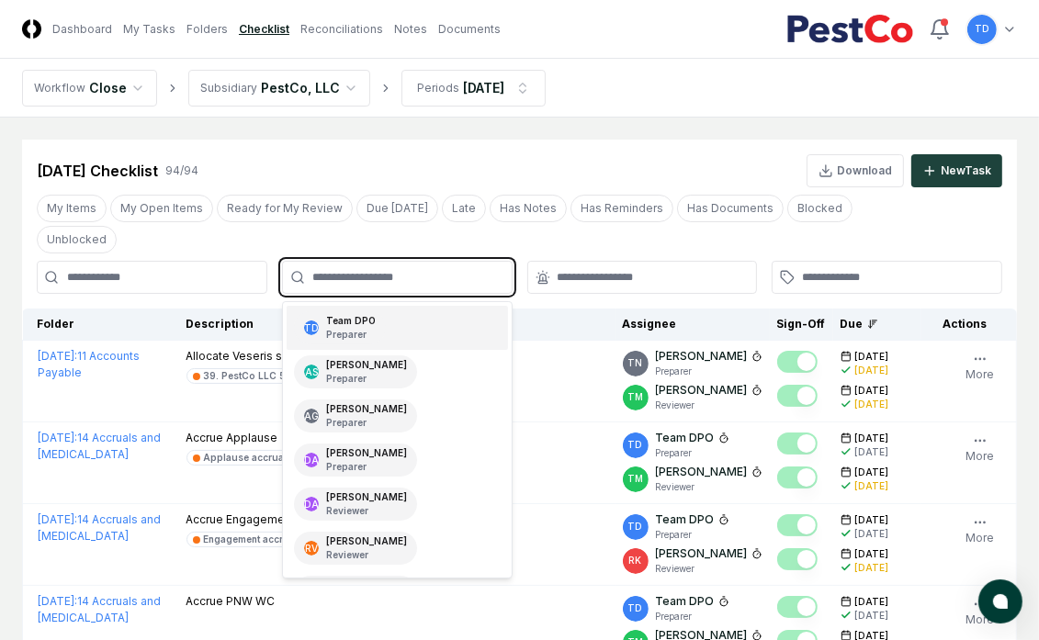
click at [397, 319] on div "TD Team DPO Preparer" at bounding box center [397, 328] width 221 height 44
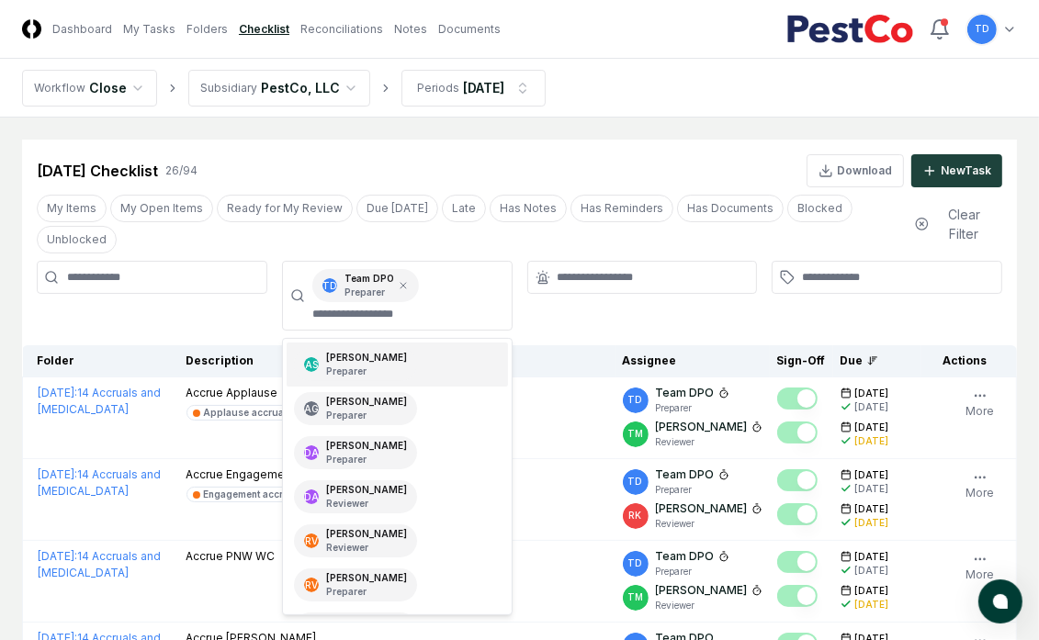
click at [494, 239] on div "My Items My Open Items Ready for My Review Due Today Late Has Notes Has Reminde…" at bounding box center [468, 224] width 863 height 59
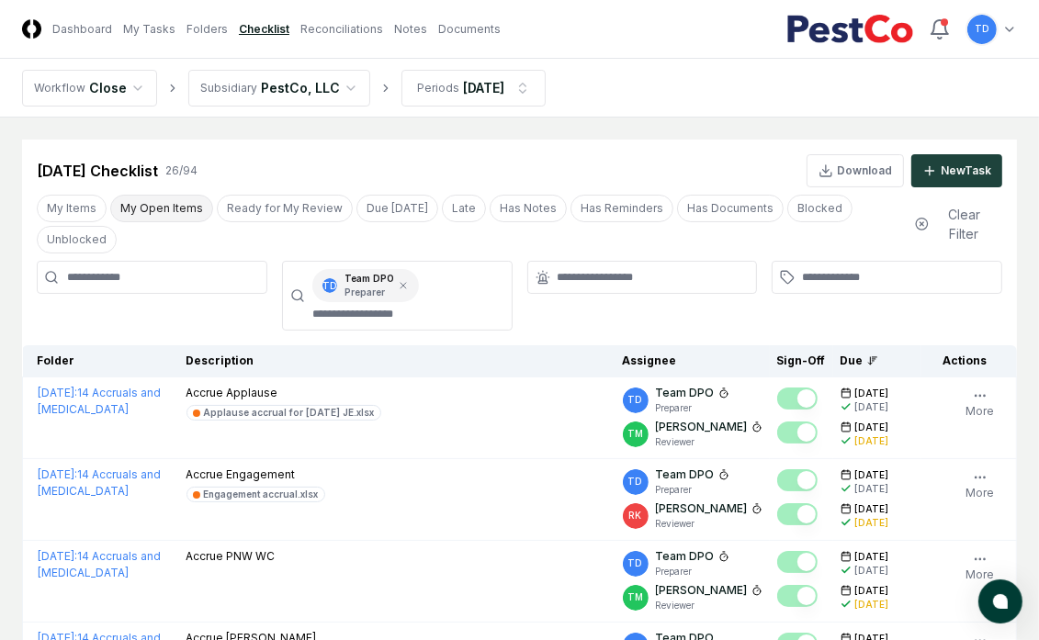
click at [190, 205] on button "My Open Items" at bounding box center [161, 209] width 103 height 28
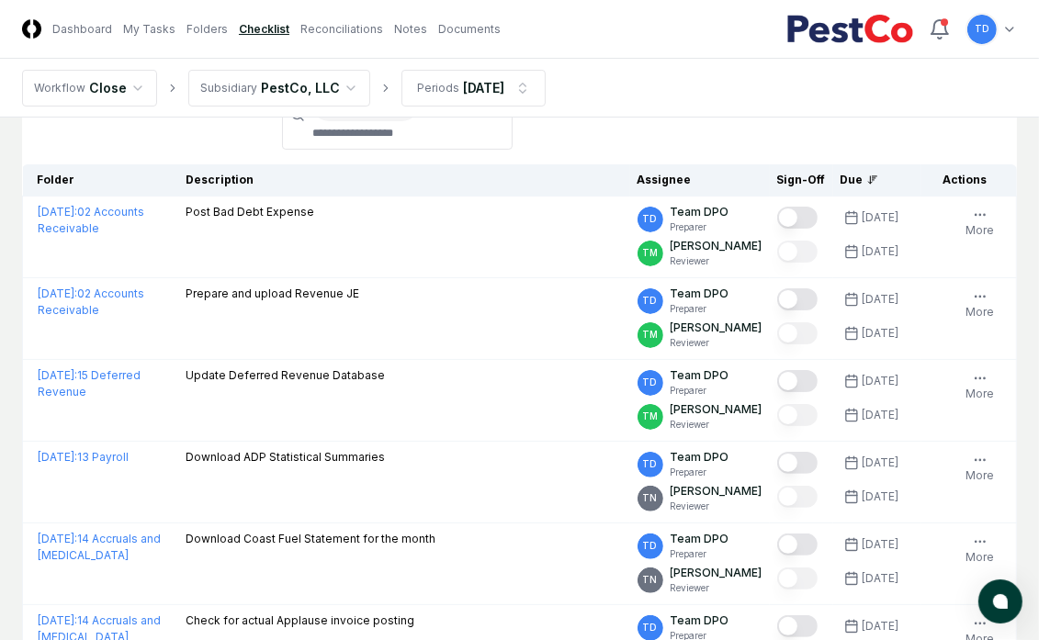
scroll to position [182, 0]
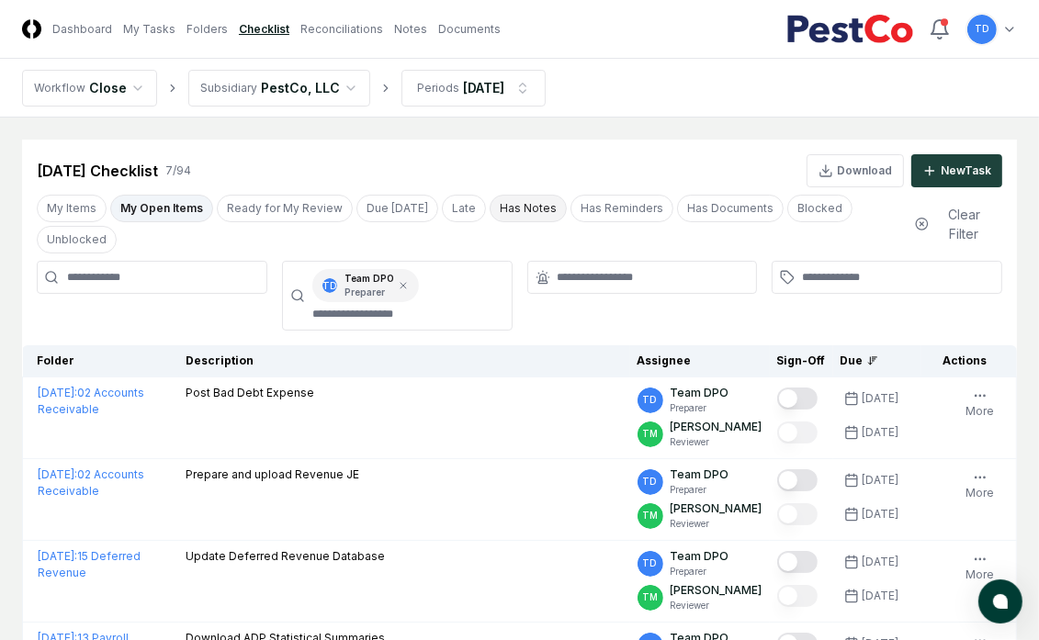
click at [521, 203] on button "Has Notes" at bounding box center [528, 209] width 77 height 28
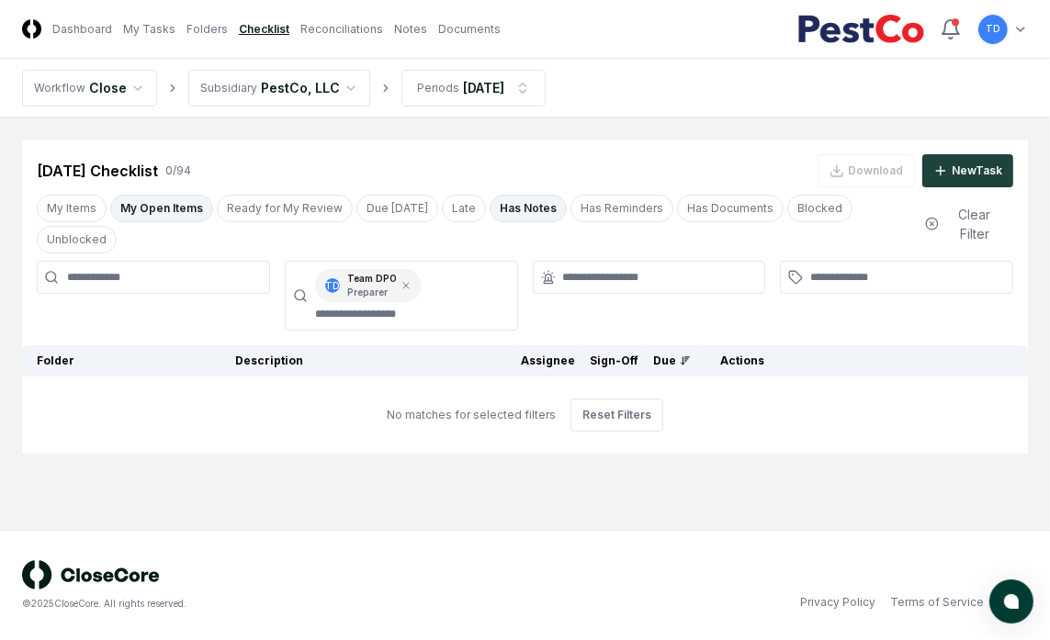
click at [175, 209] on button "My Open Items" at bounding box center [161, 209] width 103 height 28
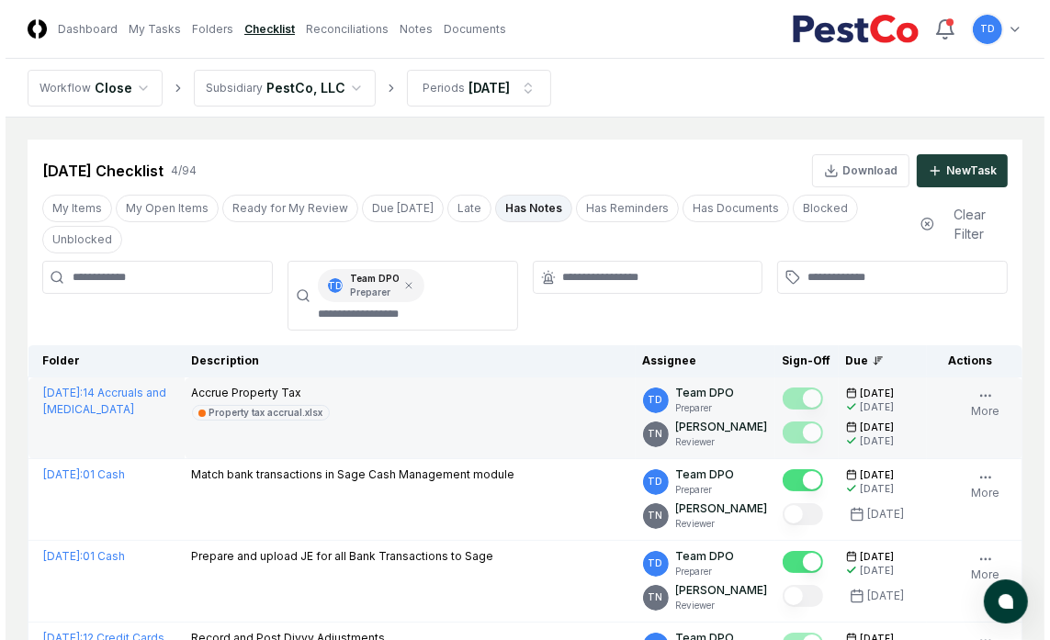
scroll to position [195, 0]
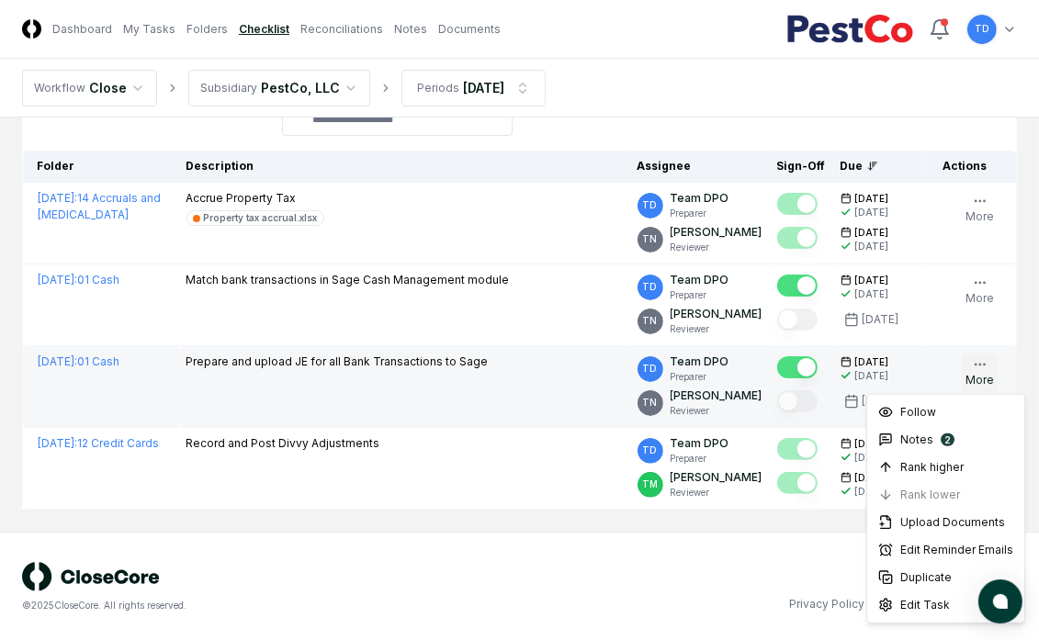
click at [980, 365] on icon "button" at bounding box center [980, 364] width 15 height 15
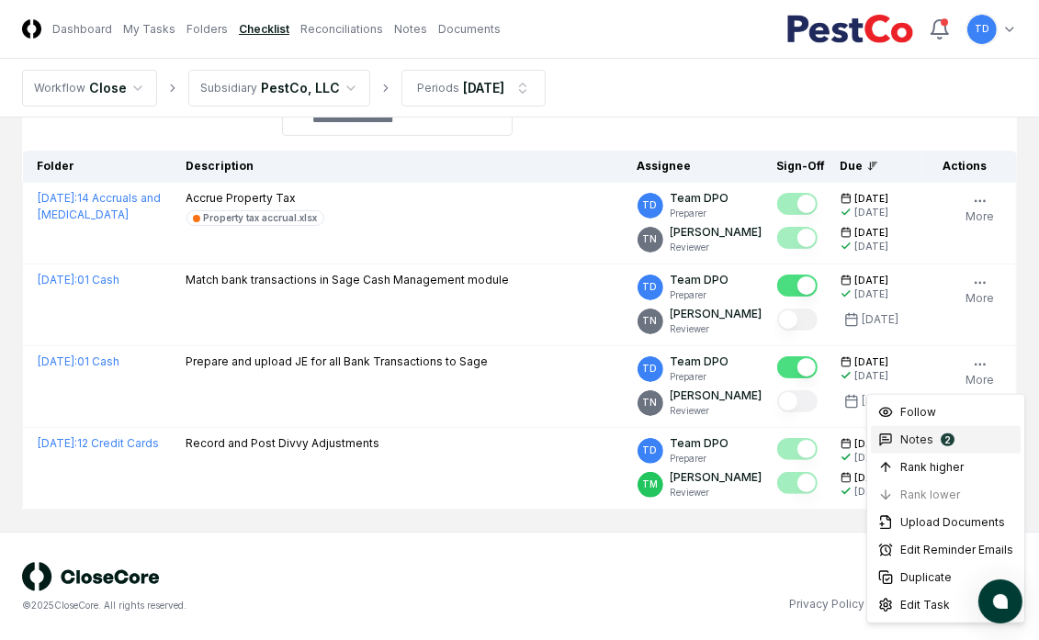
click at [961, 437] on div "Notes 2" at bounding box center [946, 440] width 150 height 28
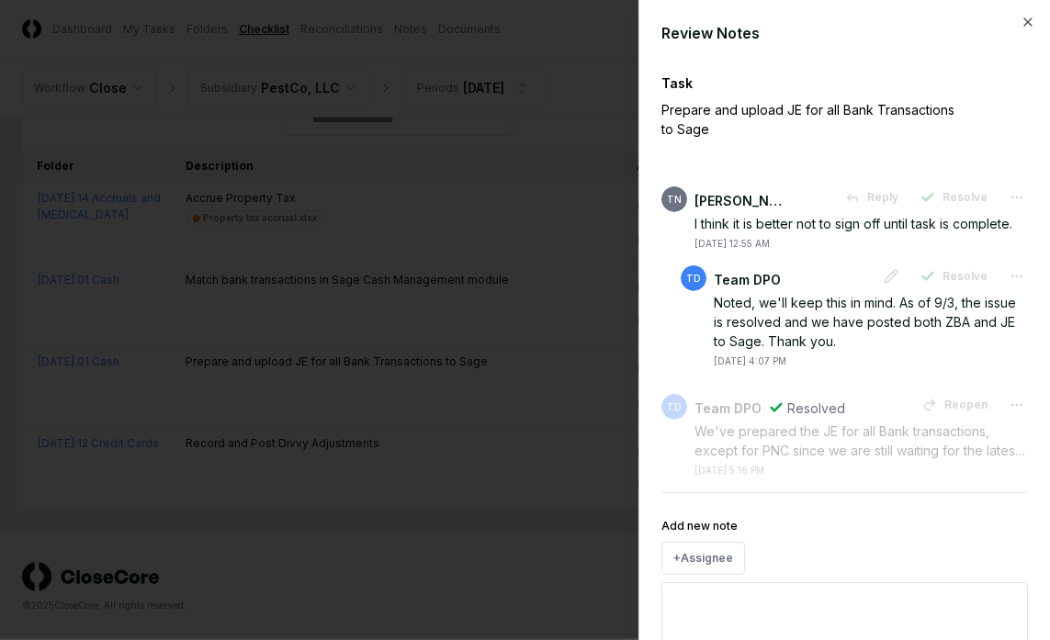
scroll to position [96, 0]
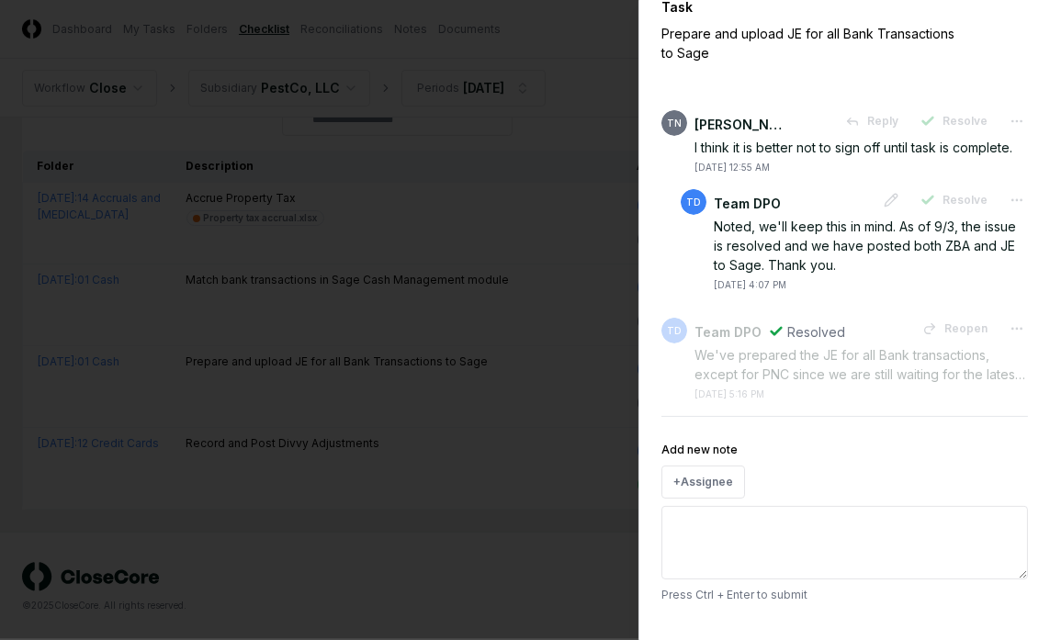
click at [838, 535] on textarea "Add new note" at bounding box center [844, 542] width 366 height 73
click at [725, 518] on textarea "Add new note" at bounding box center [844, 542] width 366 height 73
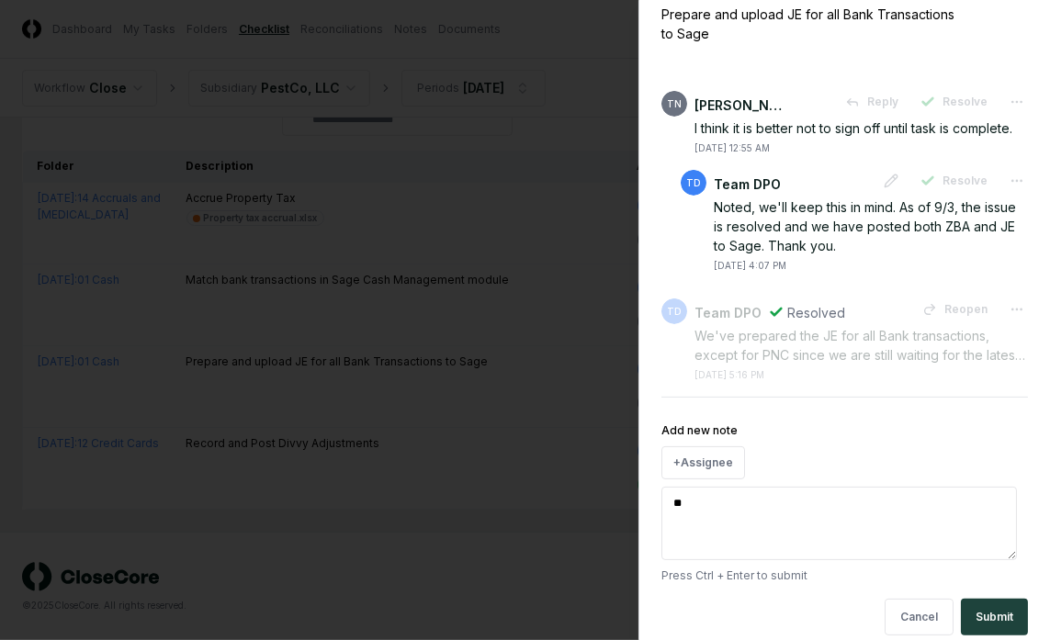
type textarea "*"
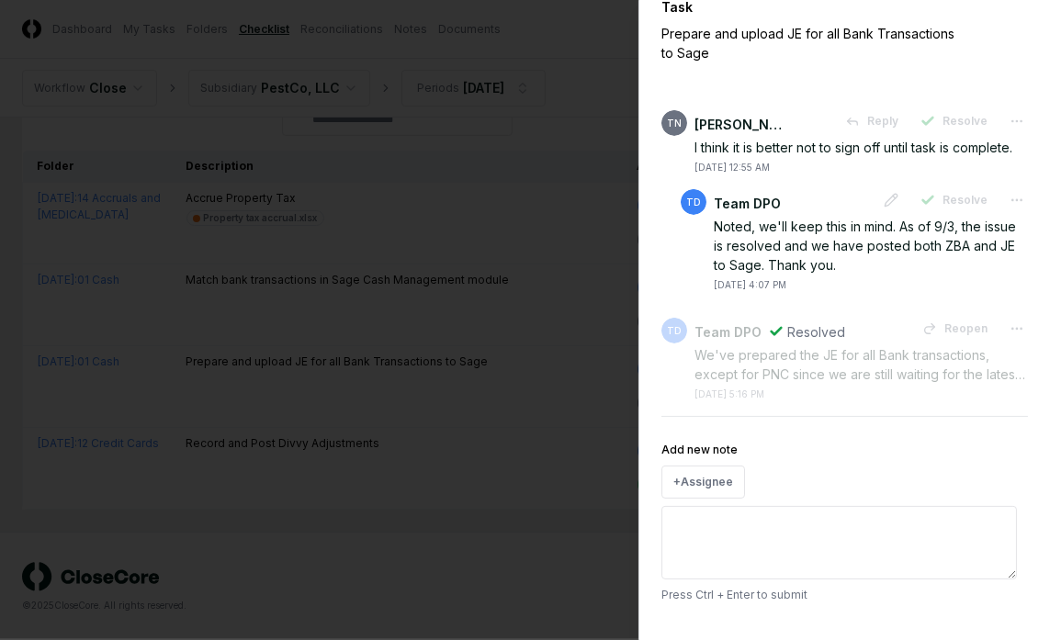
click at [459, 386] on div at bounding box center [525, 320] width 1050 height 640
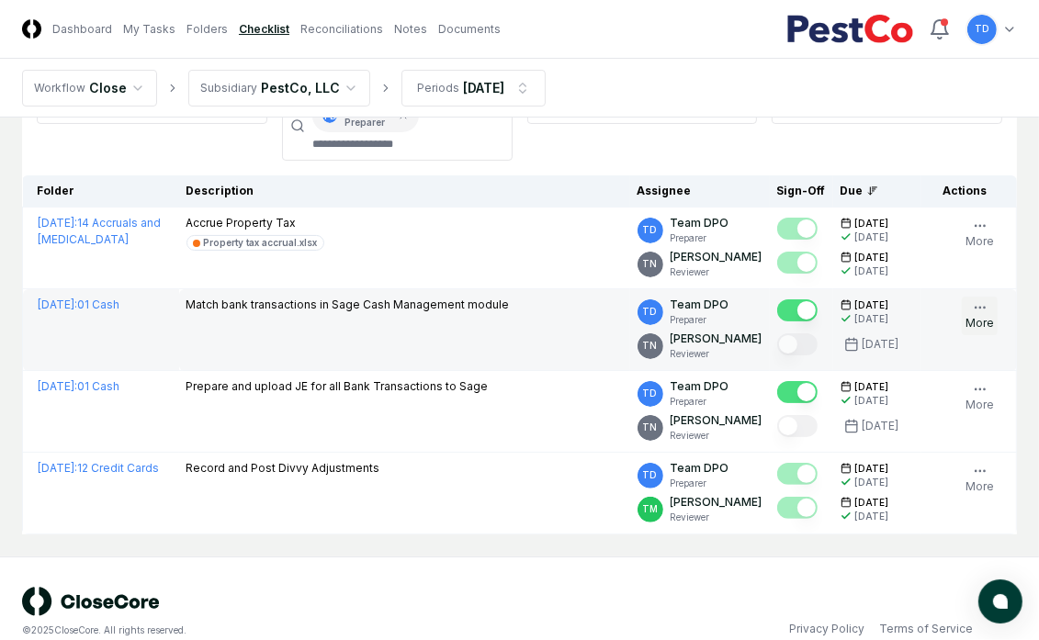
click at [971, 309] on button "More" at bounding box center [980, 316] width 36 height 39
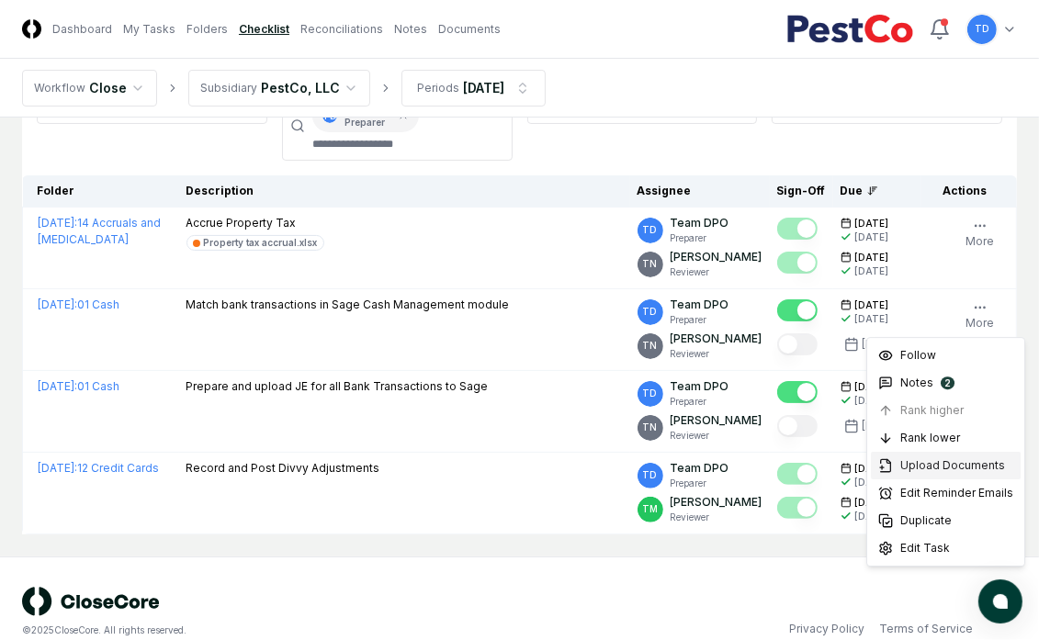
click at [940, 468] on span "Upload Documents" at bounding box center [952, 465] width 105 height 17
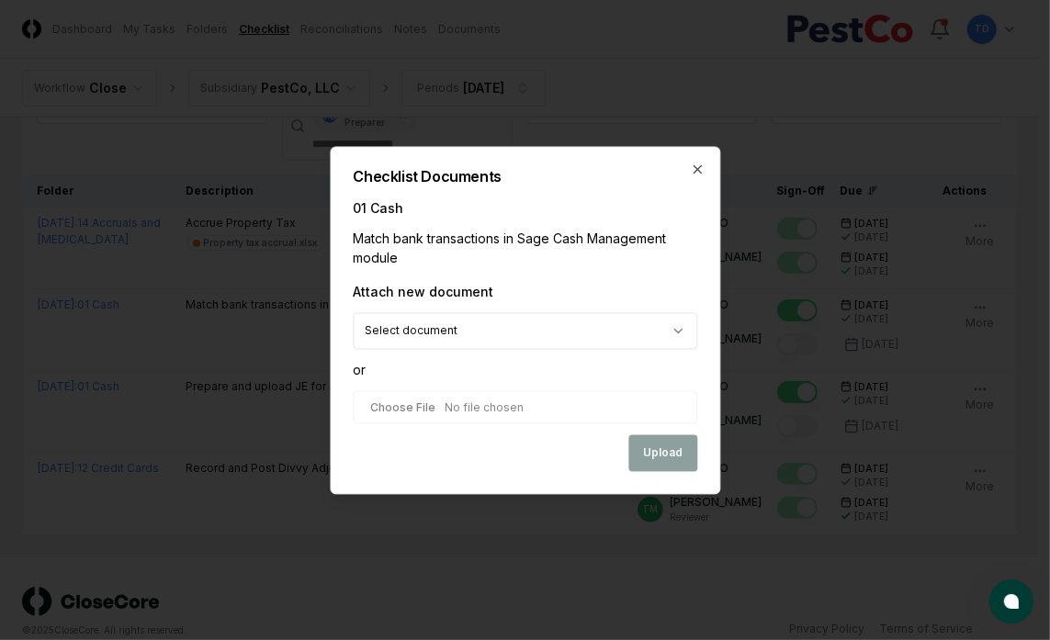
click at [448, 410] on input "file" at bounding box center [525, 406] width 344 height 33
type input "**********"
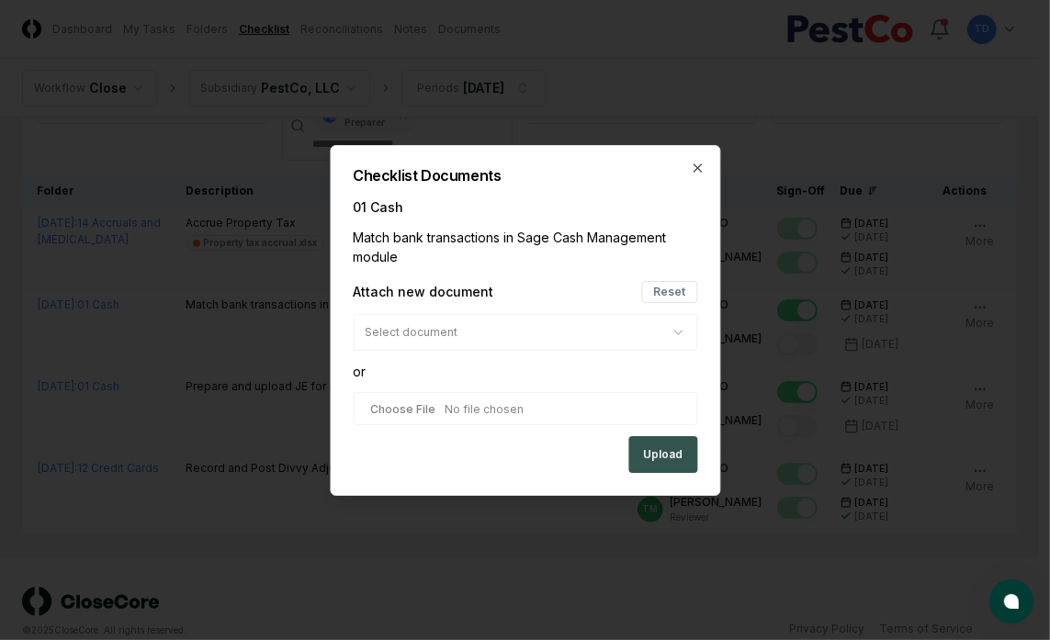
click at [650, 449] on button "Upload" at bounding box center [662, 454] width 69 height 37
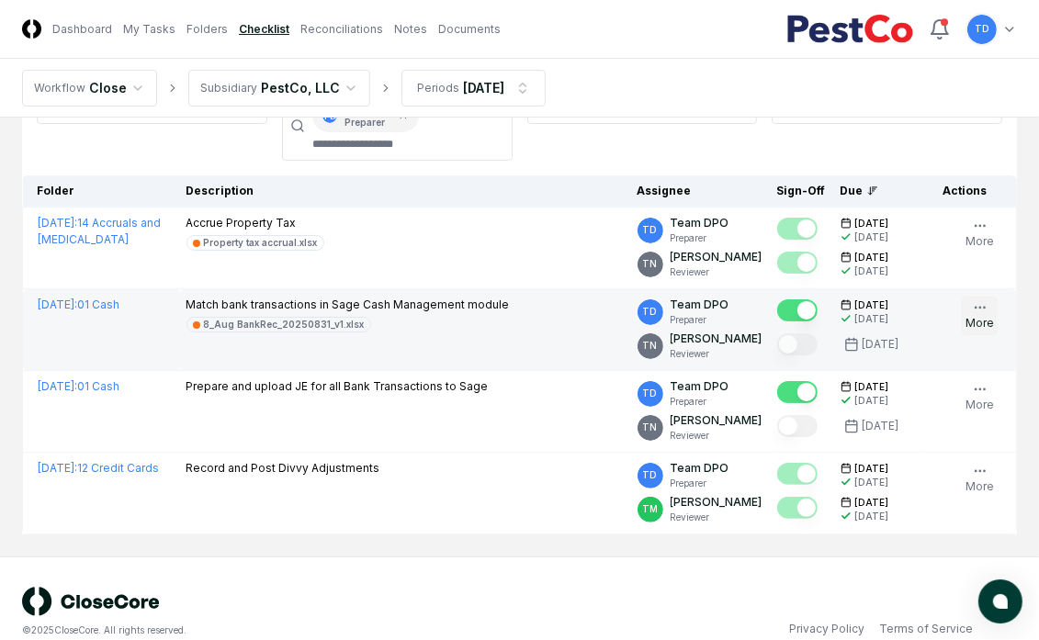
click at [985, 311] on icon "button" at bounding box center [980, 307] width 15 height 15
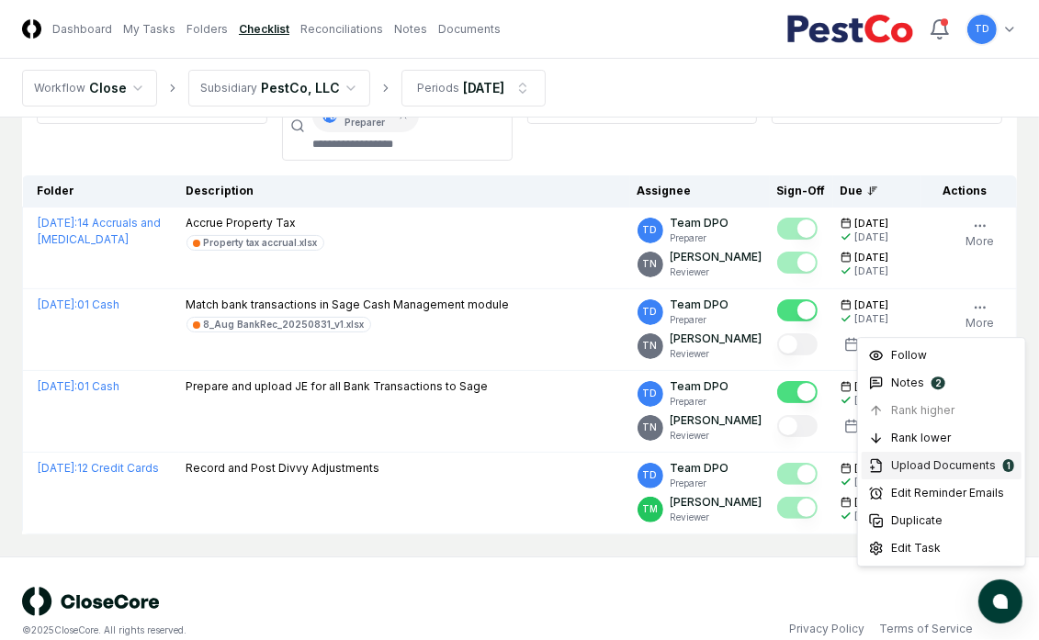
click at [955, 470] on span "Upload Documents" at bounding box center [943, 465] width 105 height 17
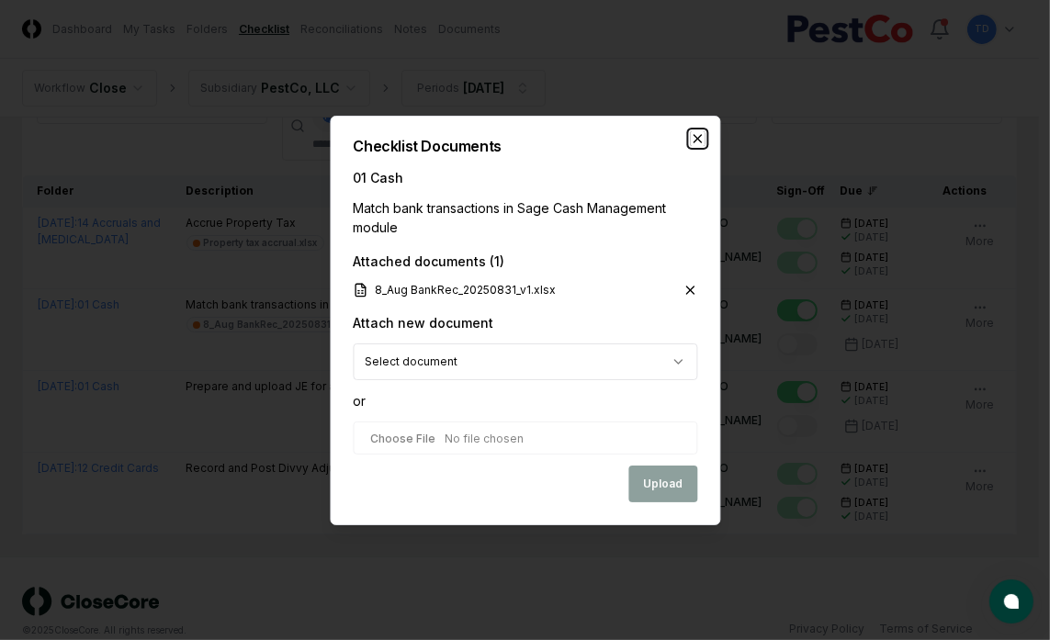
click at [696, 137] on icon "button" at bounding box center [696, 138] width 7 height 7
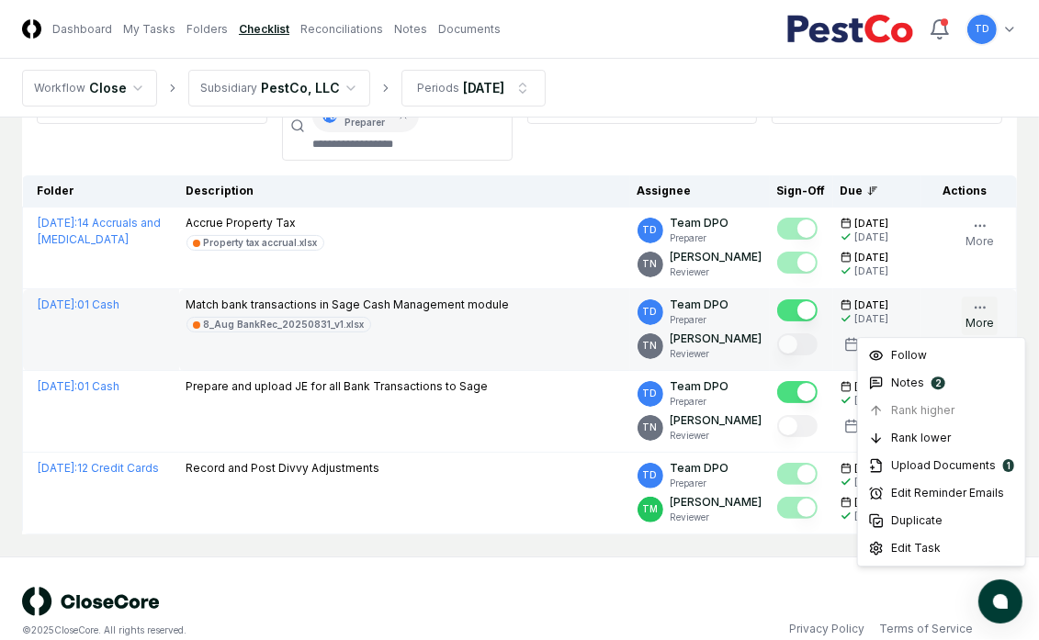
click at [975, 307] on circle "button" at bounding box center [975, 307] width 1 height 1
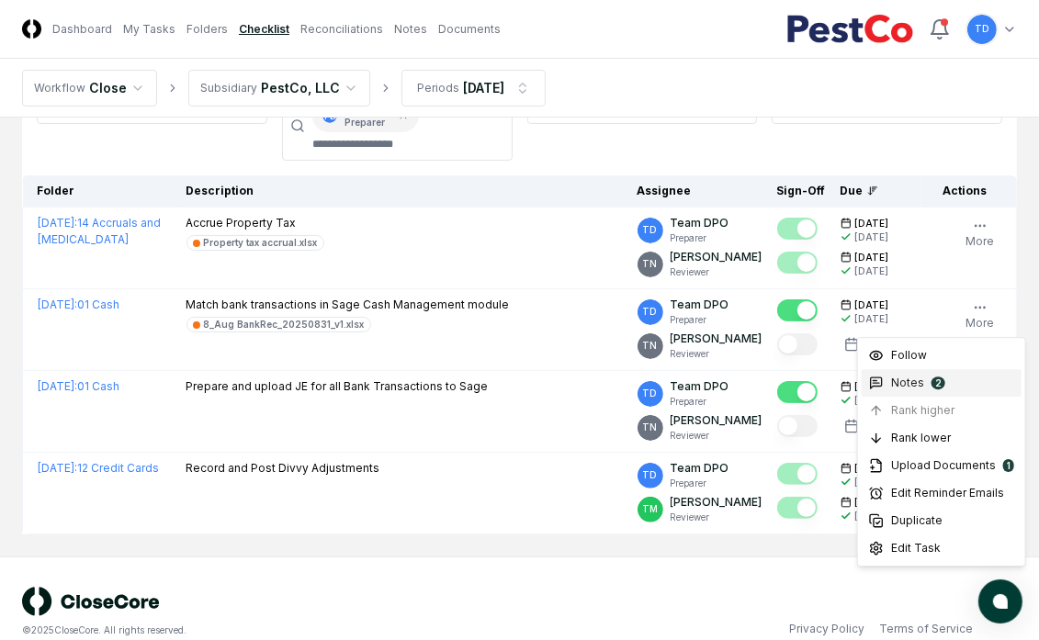
click at [907, 388] on span "Notes" at bounding box center [907, 383] width 33 height 17
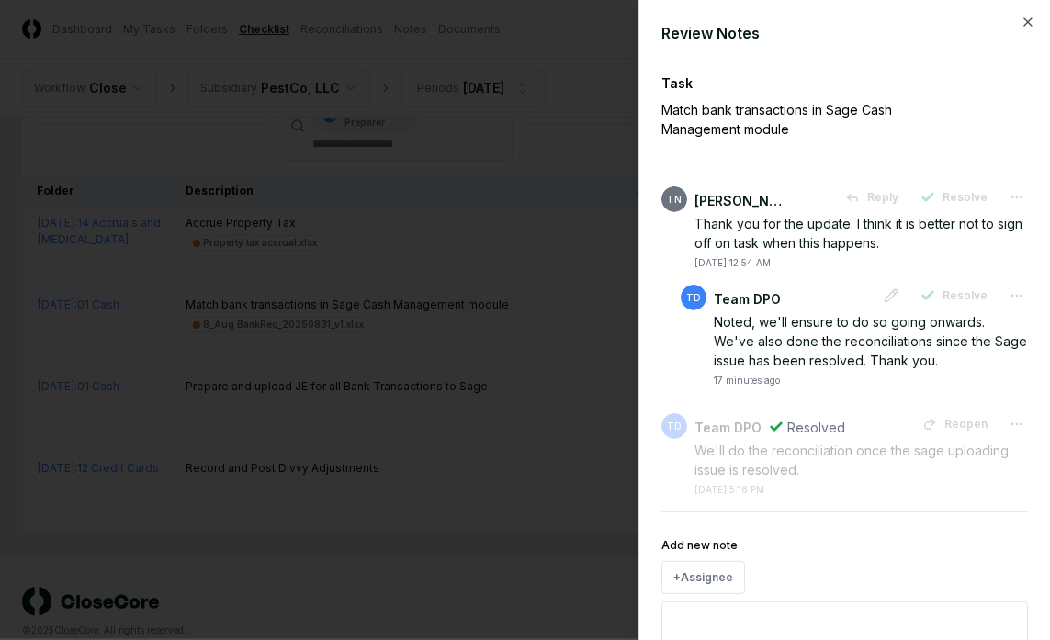
scroll to position [96, 0]
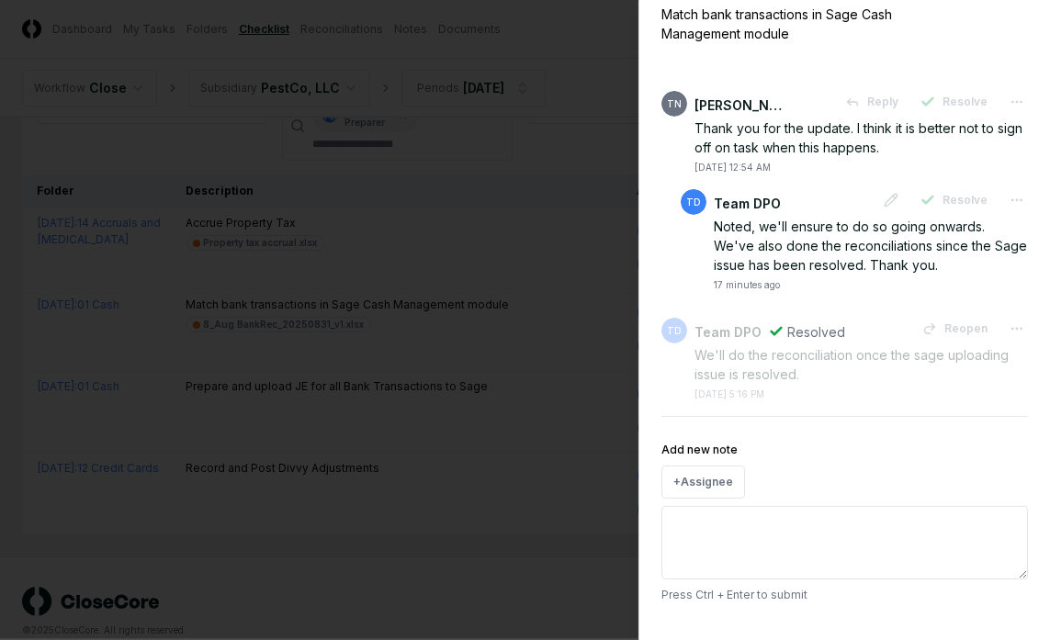
click at [735, 530] on textarea "Add new note" at bounding box center [844, 542] width 366 height 73
click at [857, 521] on textarea "**********" at bounding box center [838, 542] width 355 height 73
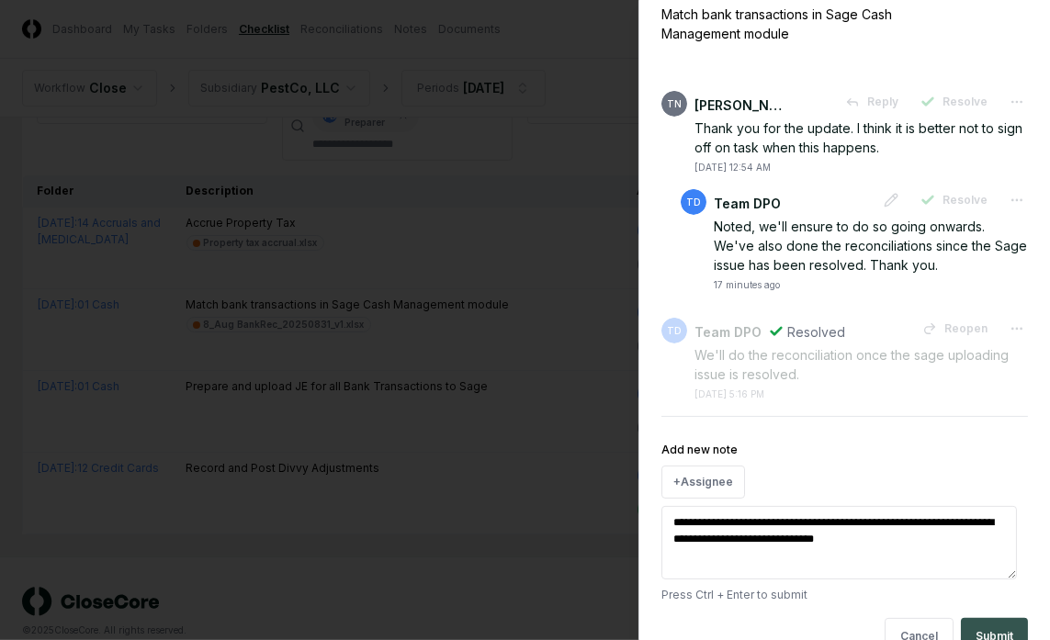
type textarea "**********"
drag, startPoint x: 884, startPoint y: 540, endPoint x: 720, endPoint y: 544, distance: 163.5
click at [720, 544] on textarea "**********" at bounding box center [838, 542] width 355 height 73
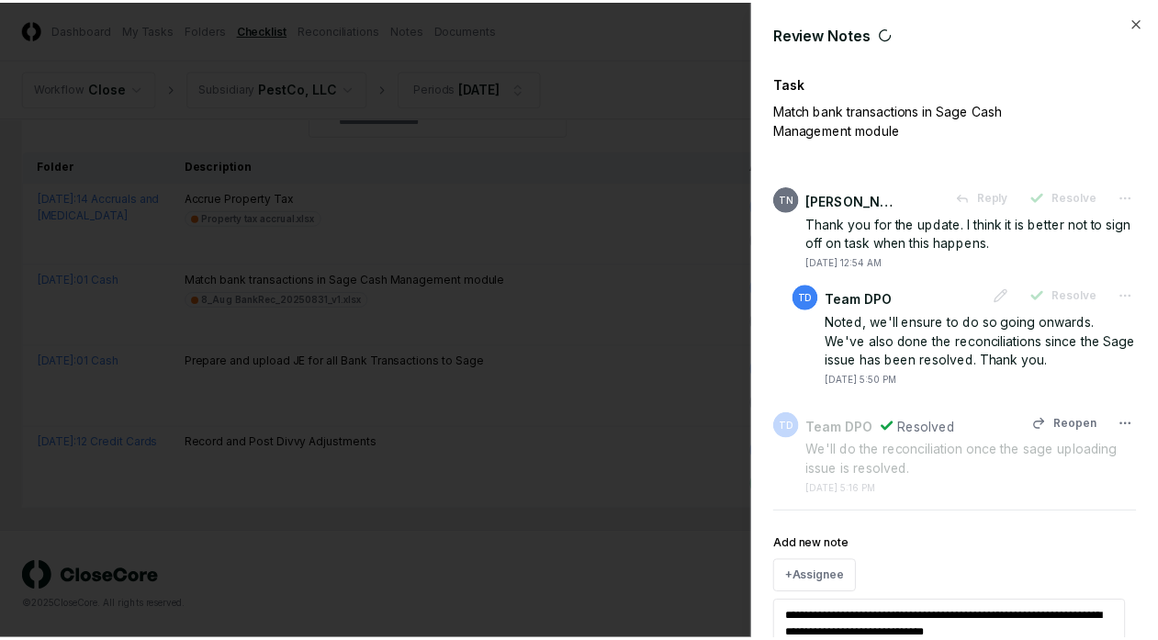
scroll to position [96, 0]
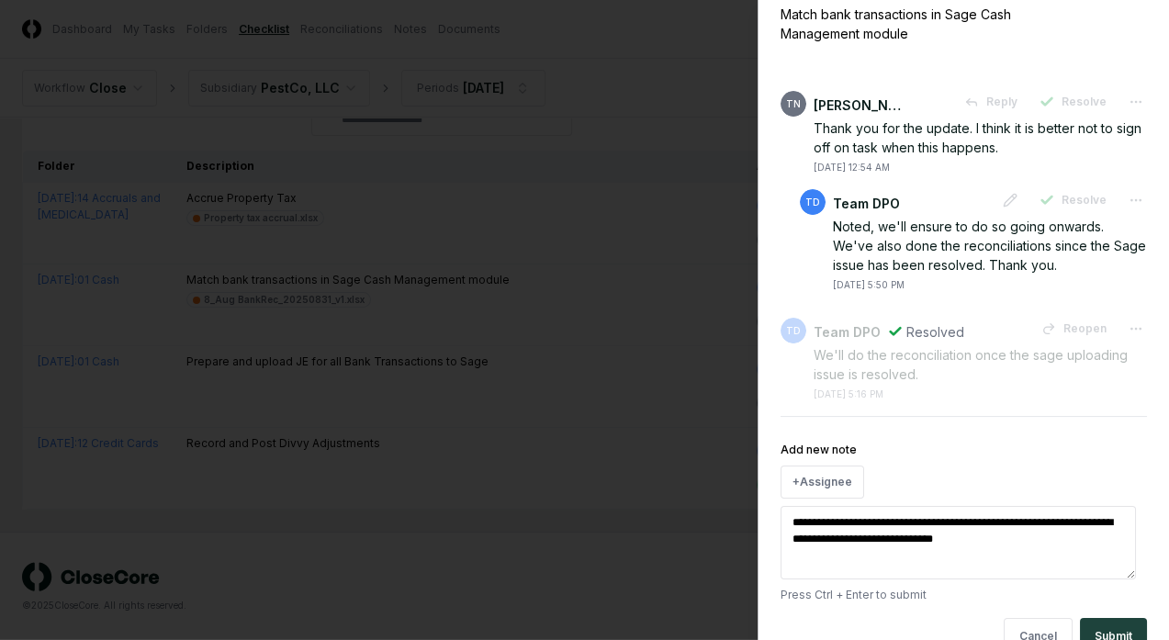
type textarea "*"
click at [937, 533] on textarea "**********" at bounding box center [958, 542] width 355 height 73
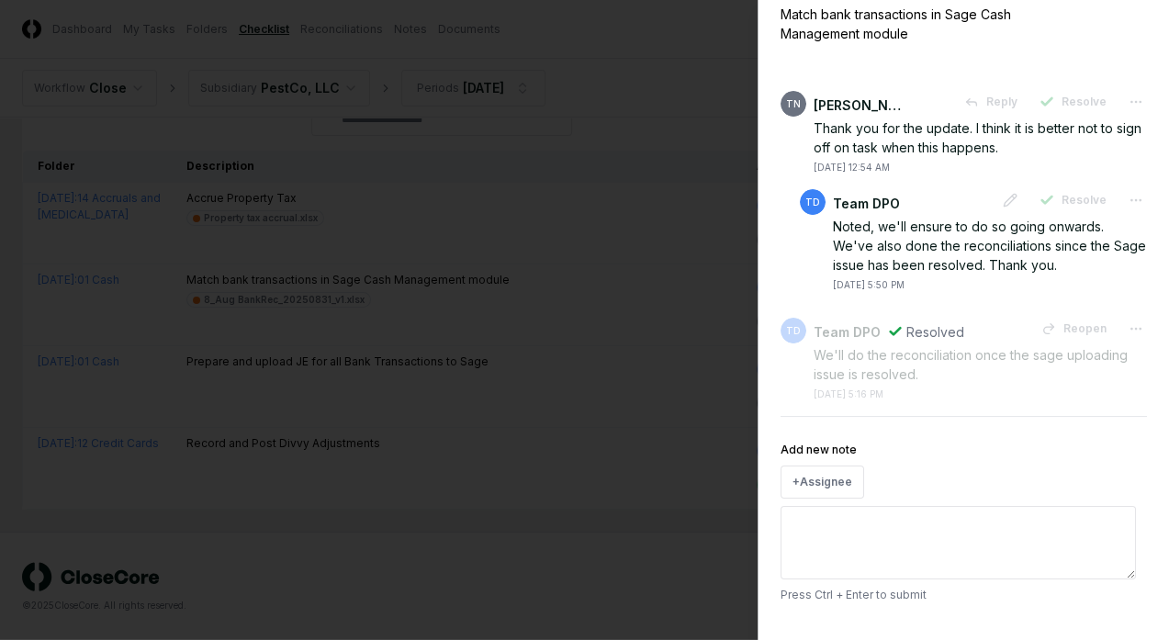
click at [517, 136] on div at bounding box center [584, 320] width 1169 height 640
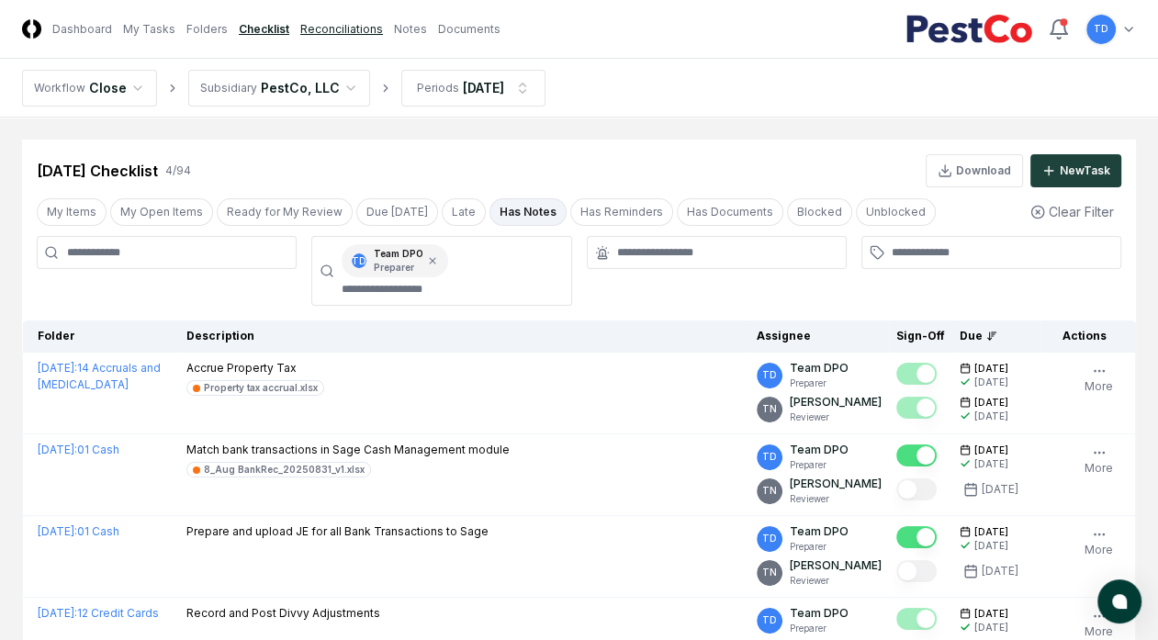
click at [331, 26] on link "Reconciliations" at bounding box center [341, 29] width 83 height 17
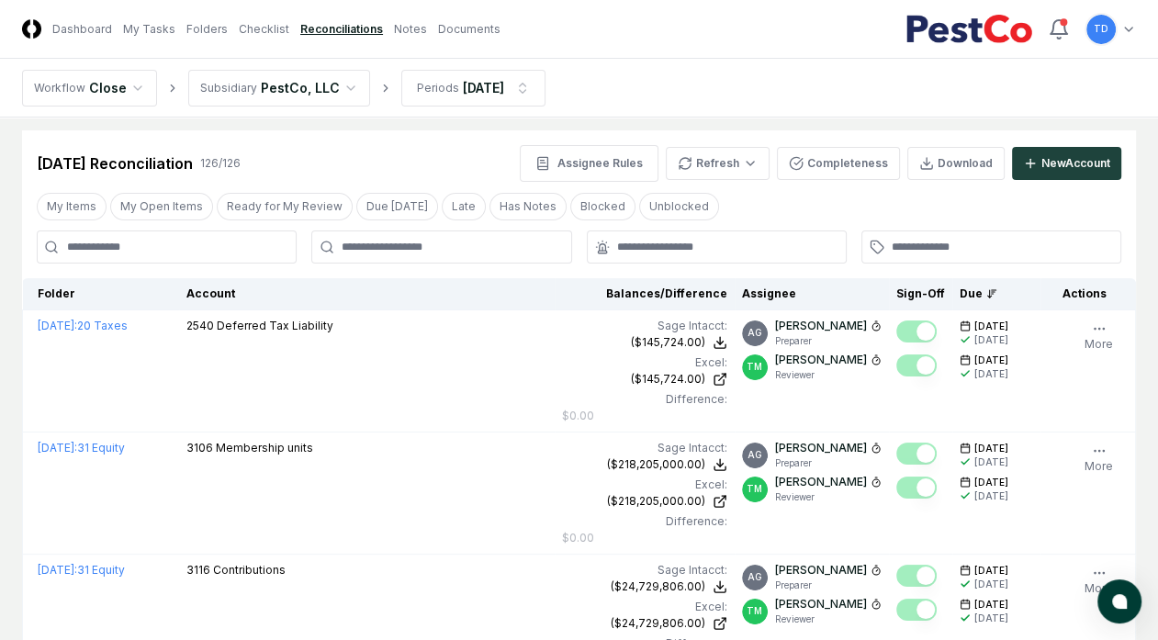
scroll to position [13, 0]
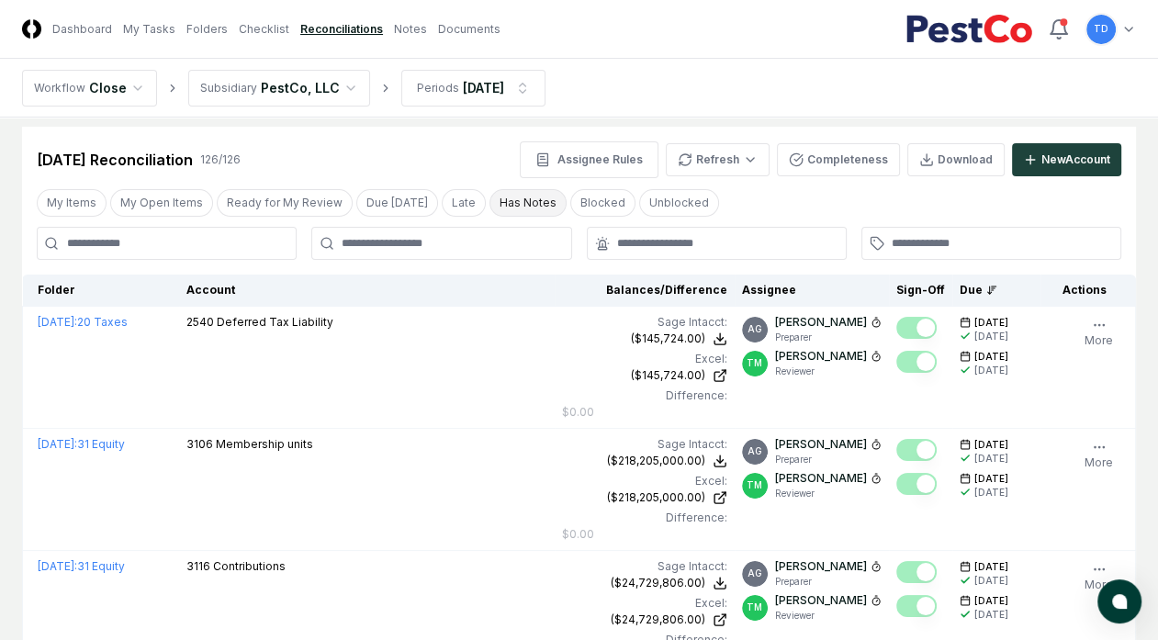
click at [490, 206] on button "Has Notes" at bounding box center [528, 203] width 77 height 28
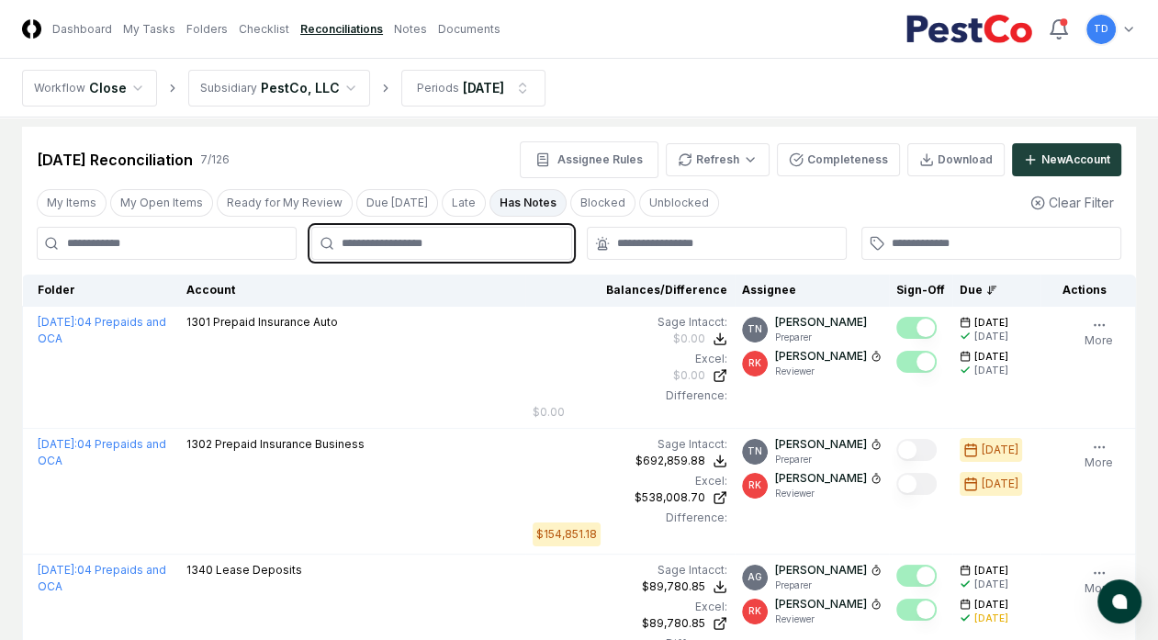
click at [527, 244] on input "text" at bounding box center [451, 243] width 218 height 17
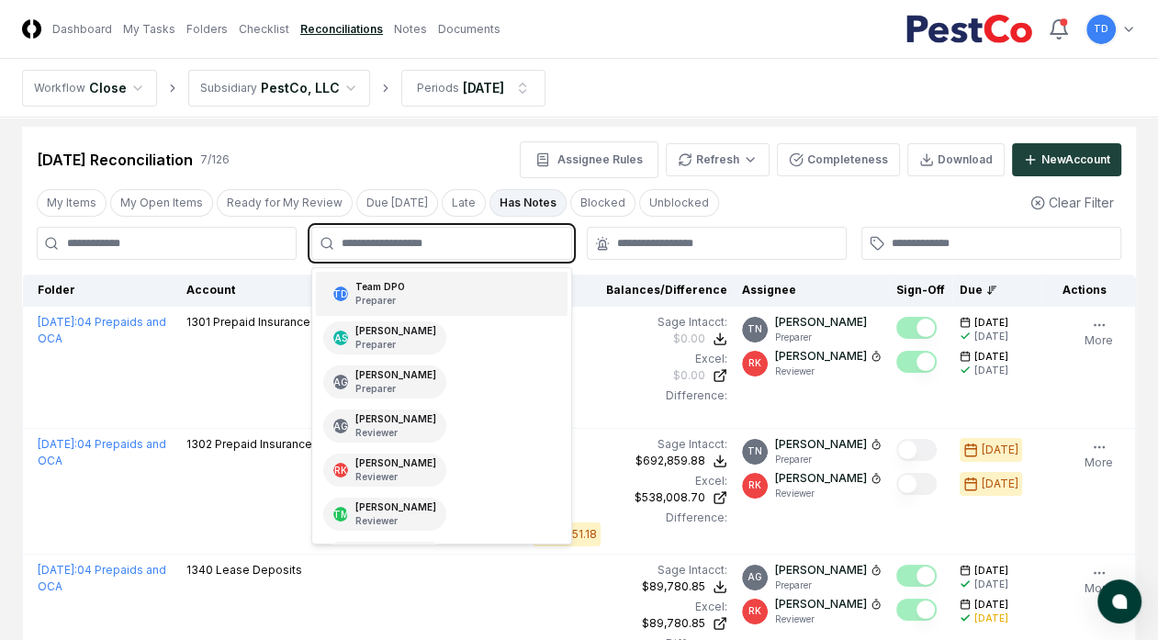
click at [439, 299] on div "TD Team DPO Preparer" at bounding box center [441, 294] width 251 height 44
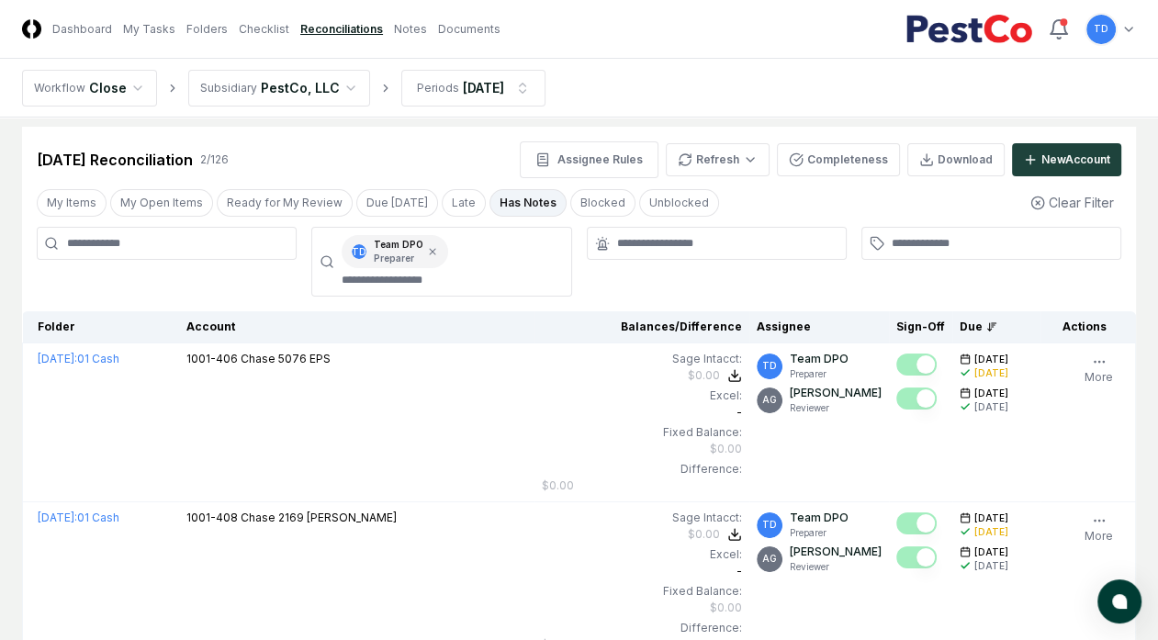
click at [692, 273] on div at bounding box center [717, 262] width 260 height 70
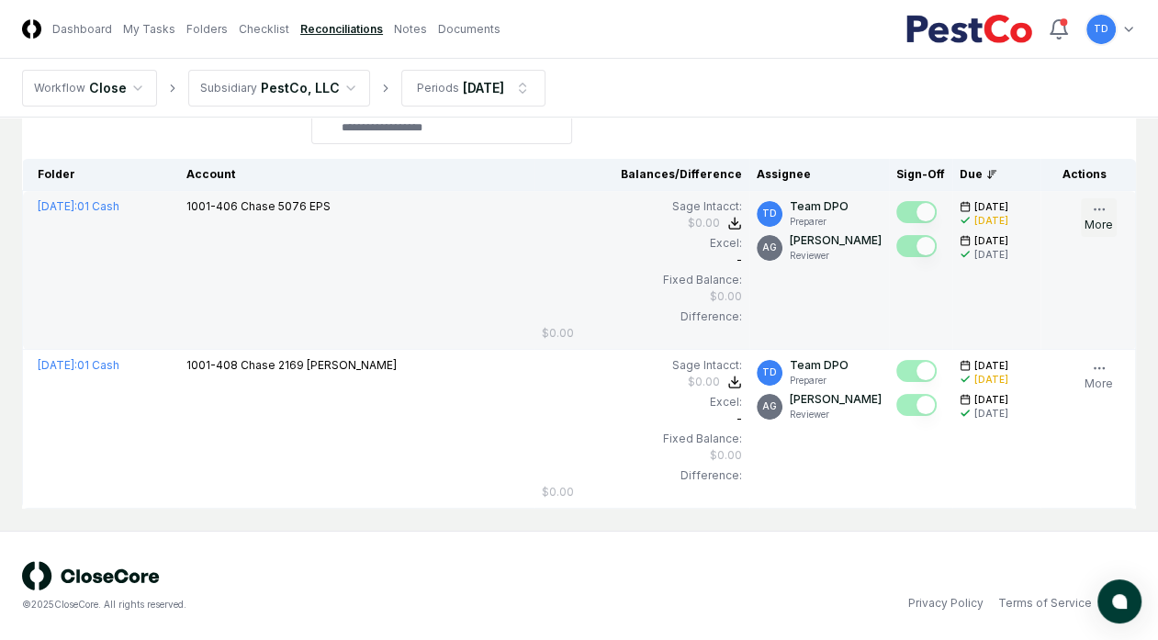
click at [1107, 208] on button "More" at bounding box center [1099, 217] width 36 height 39
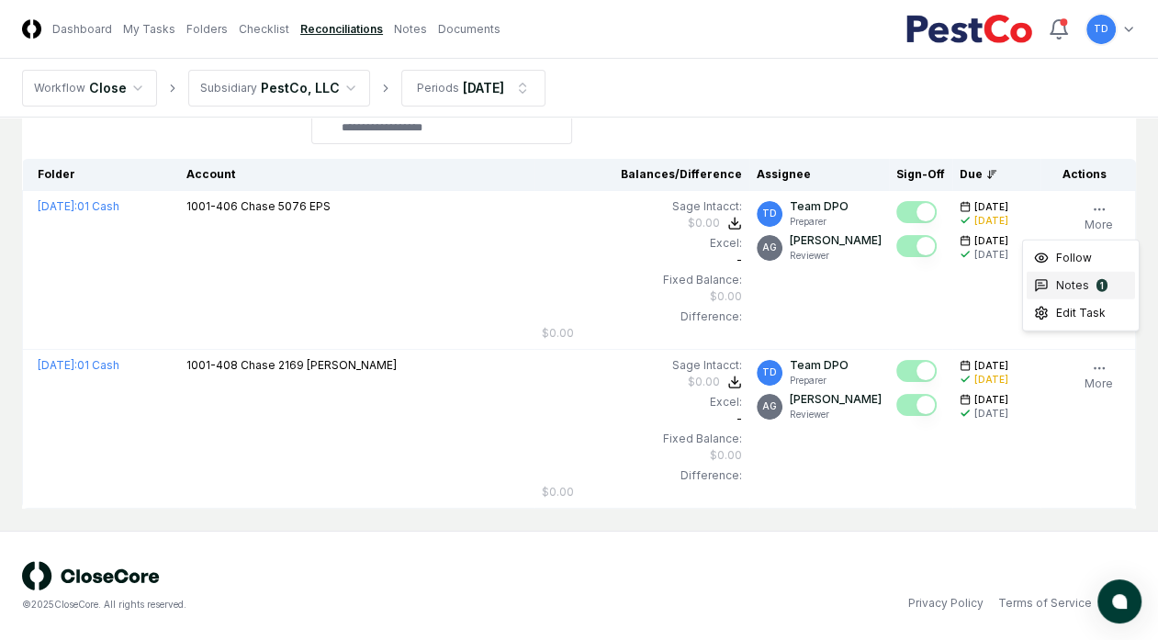
click at [1074, 287] on span "Notes" at bounding box center [1072, 285] width 33 height 17
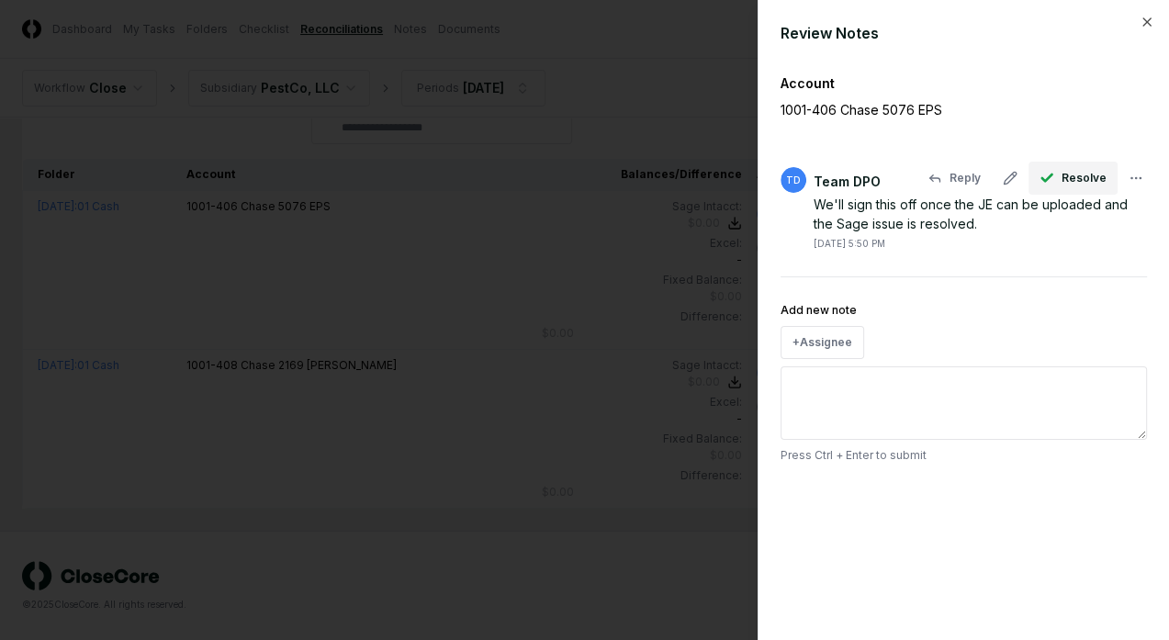
click at [1069, 175] on span "Resolve" at bounding box center [1084, 178] width 45 height 17
click at [608, 239] on div at bounding box center [584, 320] width 1169 height 640
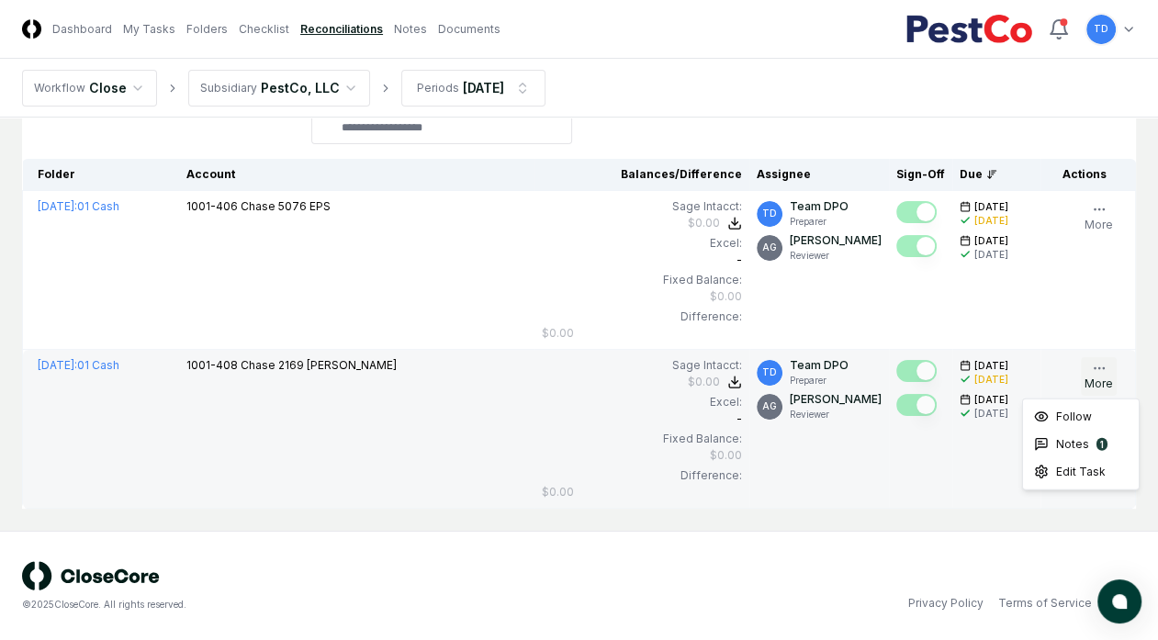
click at [1099, 366] on icon "button" at bounding box center [1099, 368] width 15 height 15
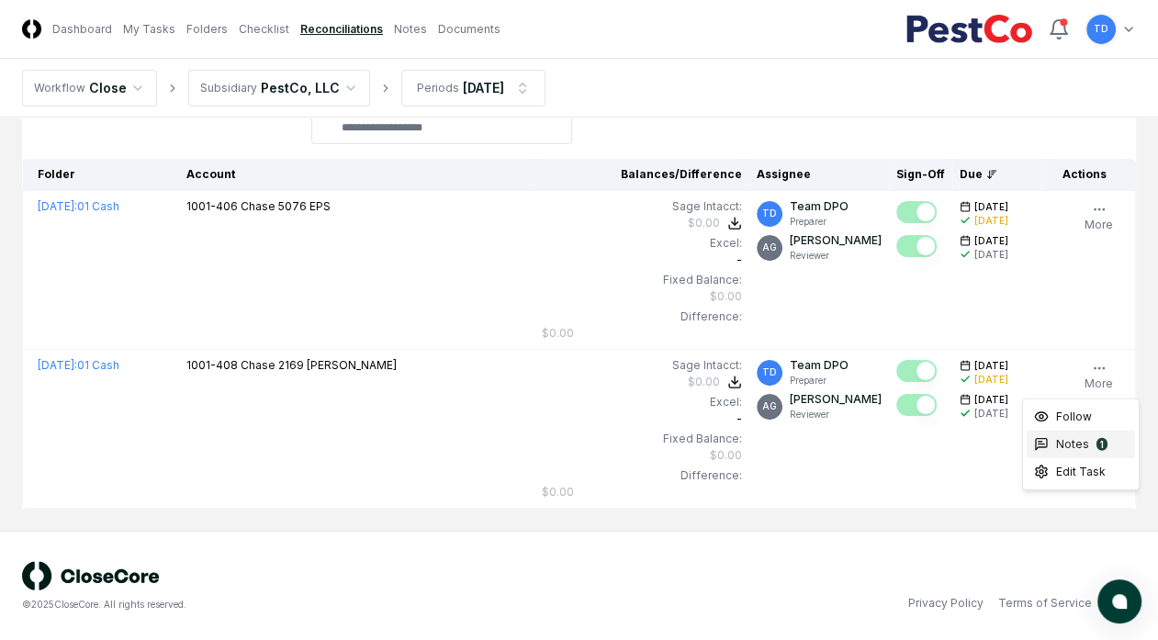
click at [1106, 442] on div "Notes 1" at bounding box center [1081, 445] width 108 height 28
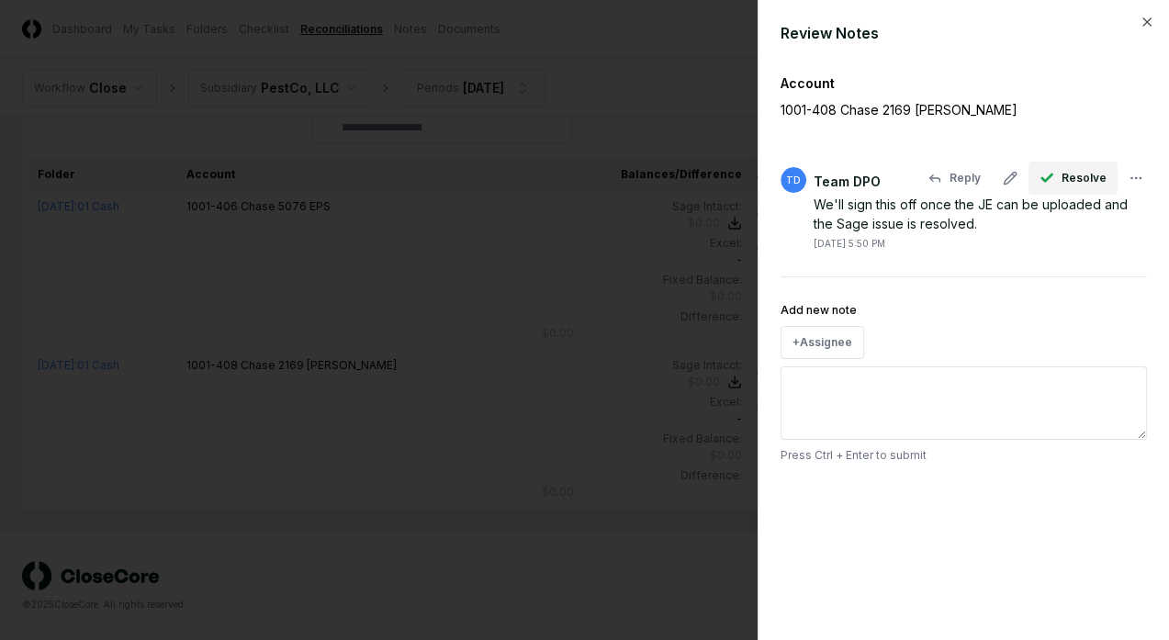
click at [1064, 185] on span "Resolve" at bounding box center [1084, 178] width 45 height 17
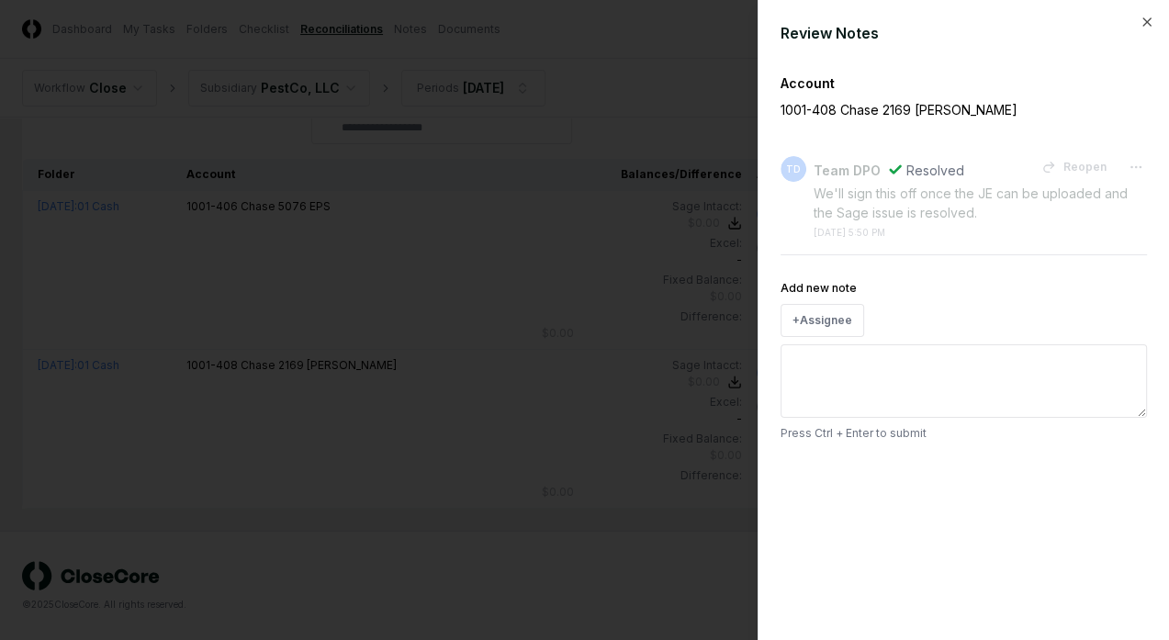
click at [371, 169] on div at bounding box center [584, 320] width 1169 height 640
